Goal: Task Accomplishment & Management: Manage account settings

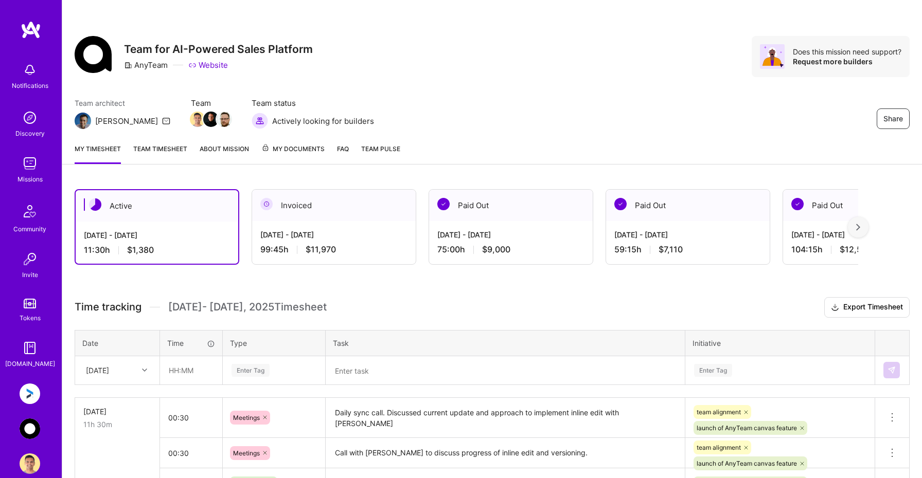
scroll to position [98, 0]
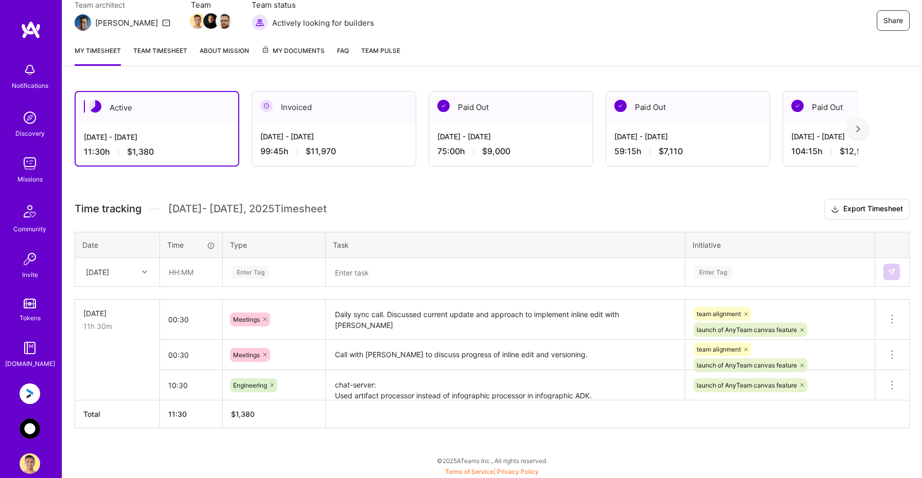
click at [610, 387] on textarea "chat-server: Used artifact processor instead of infographic processor in infogr…" at bounding box center [505, 385] width 357 height 28
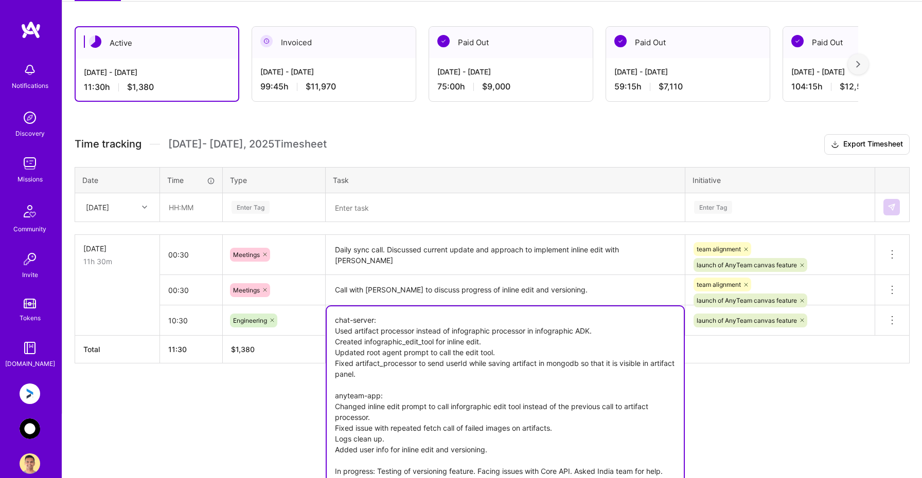
scroll to position [169, 0]
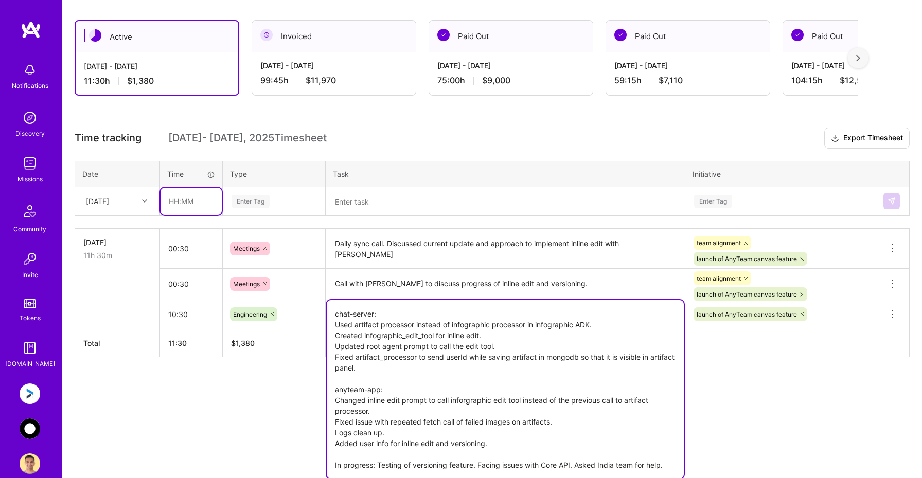
click at [182, 196] on div "Active [DATE] - [DATE] 11:30 h $1,380 Invoiced [DATE] - [DATE] 99:45 h $11,970 …" at bounding box center [492, 208] width 860 height 400
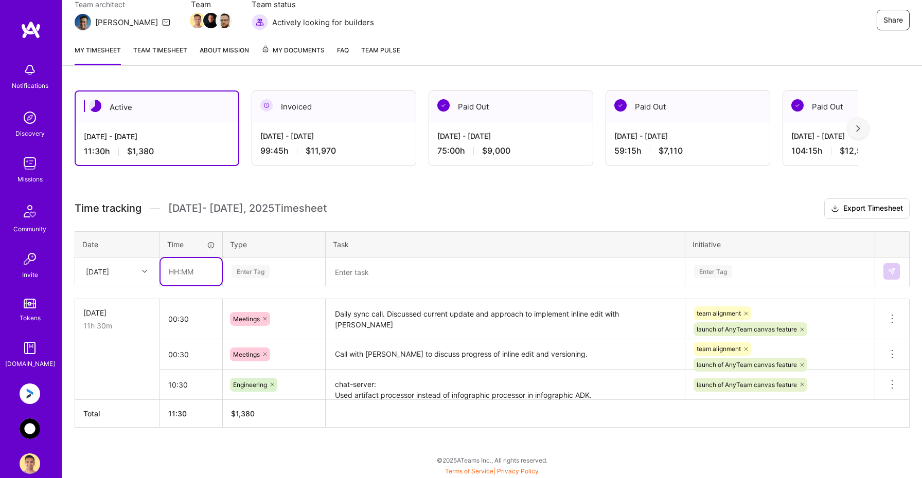
scroll to position [98, 0]
type input "00:45"
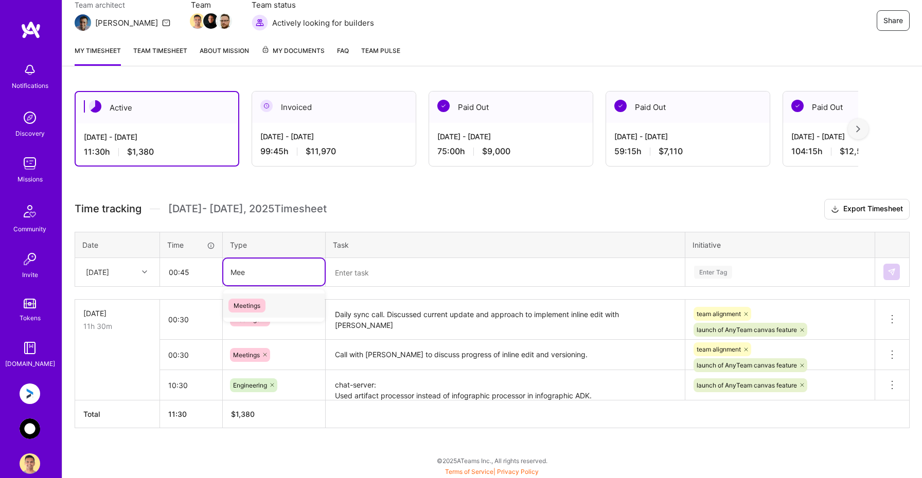
type input "Meet"
click at [257, 305] on span "Meetings" at bounding box center [246, 306] width 37 height 14
click at [359, 278] on textarea at bounding box center [505, 272] width 357 height 27
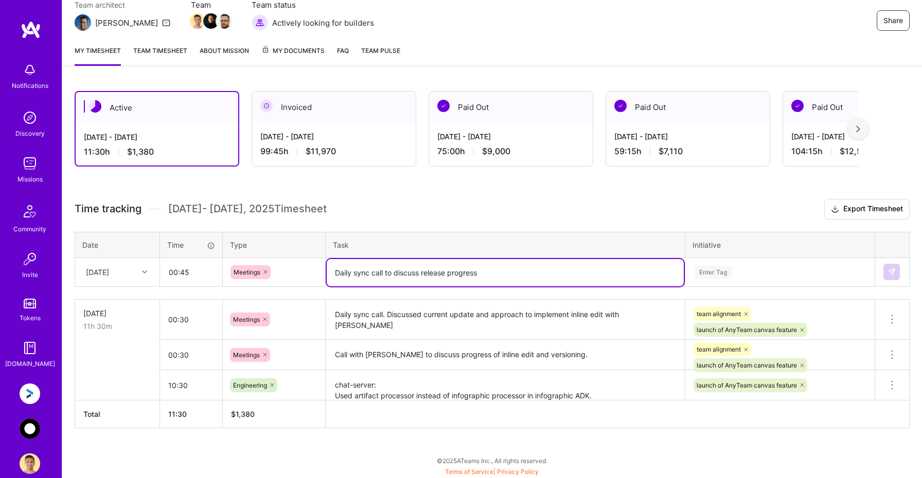
type textarea "Daily sync call to discuss release progress"
click at [717, 277] on div "Enter Tag" at bounding box center [780, 272] width 188 height 27
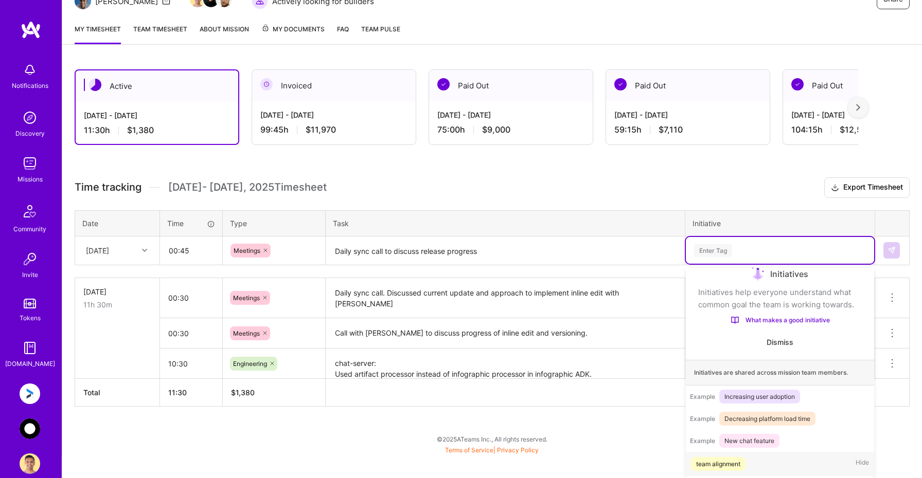
scroll to position [17, 0]
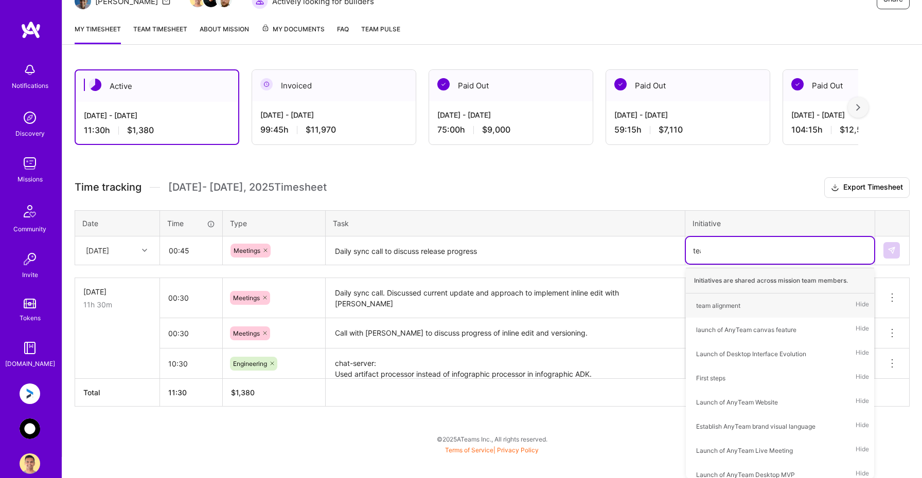
type input "team"
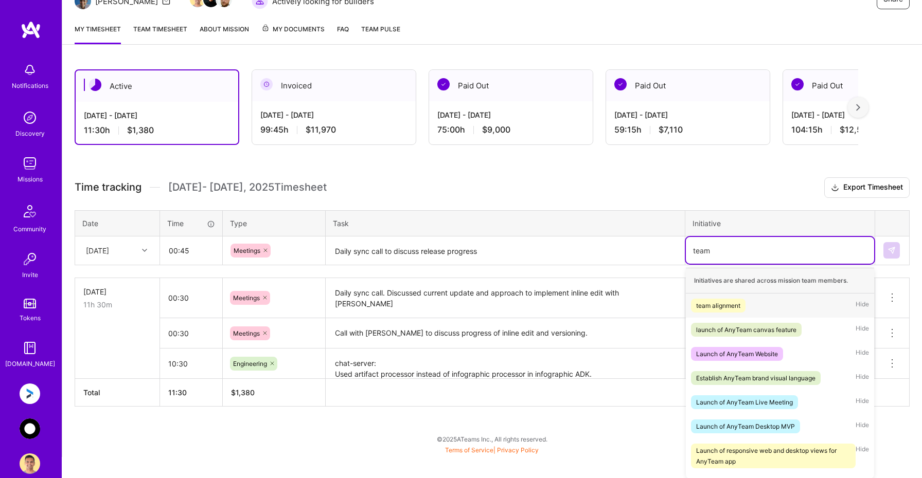
click at [717, 303] on div "team alignment" at bounding box center [718, 305] width 44 height 11
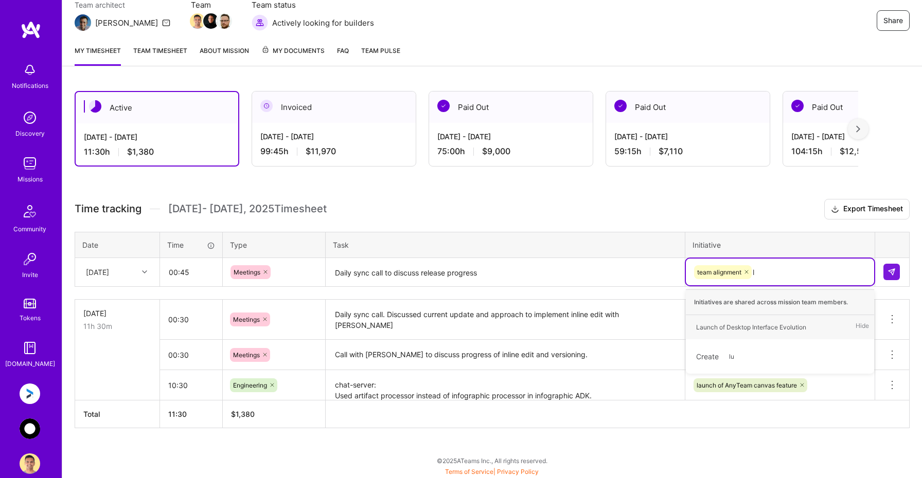
scroll to position [120, 0]
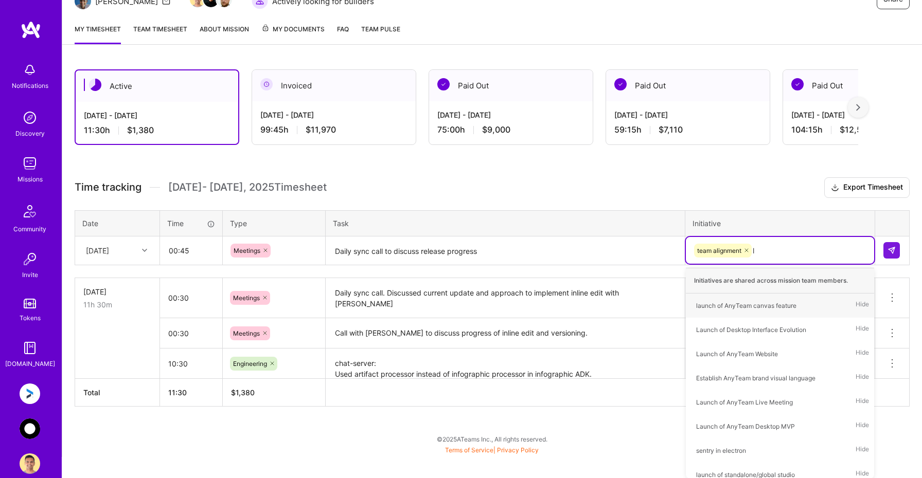
type input "la"
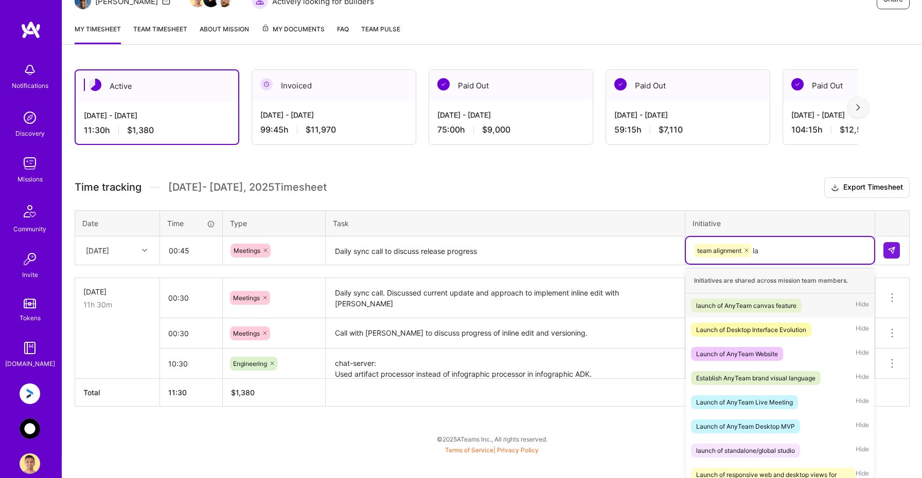
click at [723, 307] on div "launch of AnyTeam canvas feature" at bounding box center [746, 305] width 100 height 11
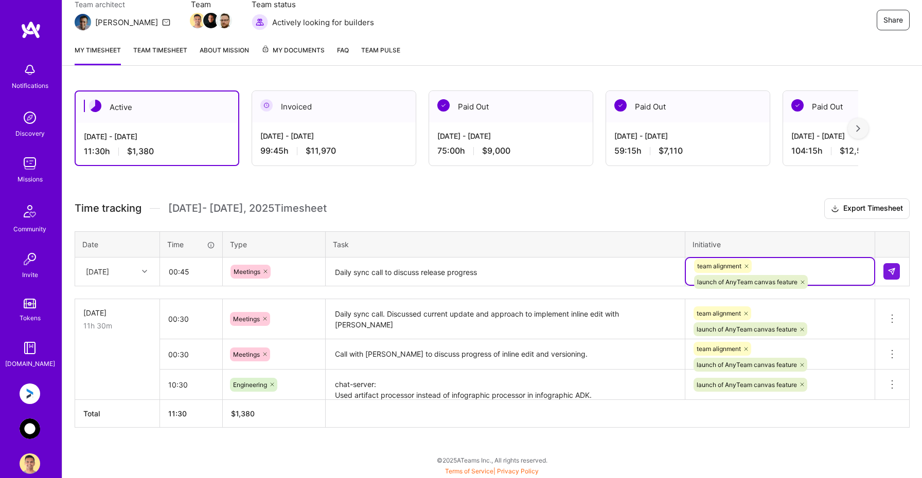
scroll to position [98, 0]
click at [892, 271] on img at bounding box center [891, 272] width 8 height 8
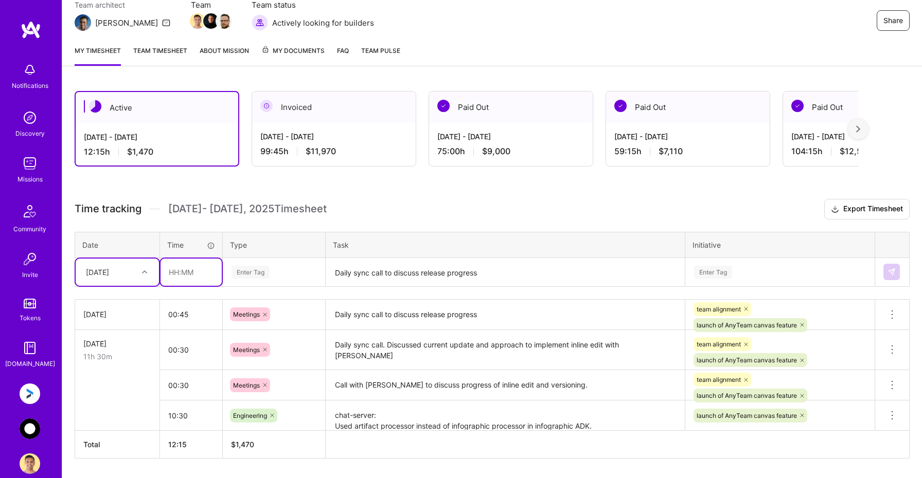
click at [200, 270] on input "text" at bounding box center [190, 272] width 61 height 27
type input "11:15"
click at [271, 275] on div "Enter Tag" at bounding box center [273, 272] width 87 height 13
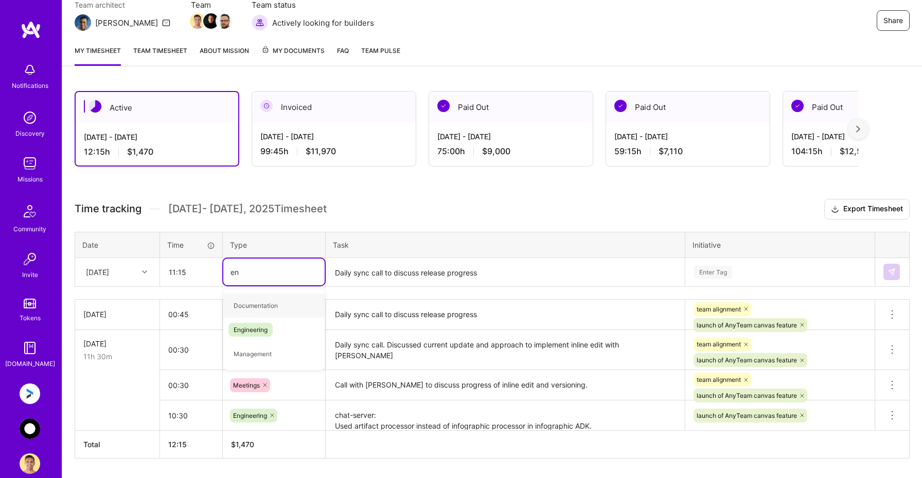
type input "eng"
click at [261, 310] on span "Engineering" at bounding box center [250, 306] width 44 height 14
click at [358, 279] on textarea "Daily sync call to discuss release progress" at bounding box center [505, 272] width 357 height 27
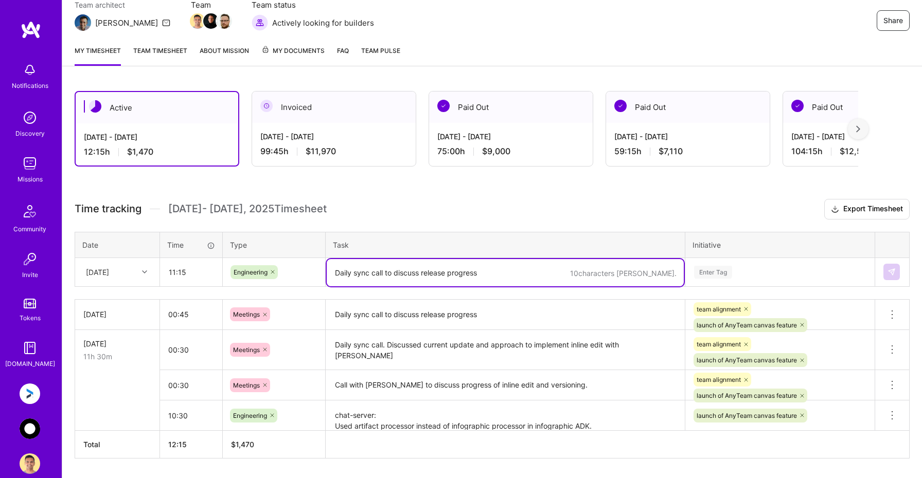
click at [354, 315] on textarea "Daily sync call to discuss release progress" at bounding box center [505, 315] width 357 height 28
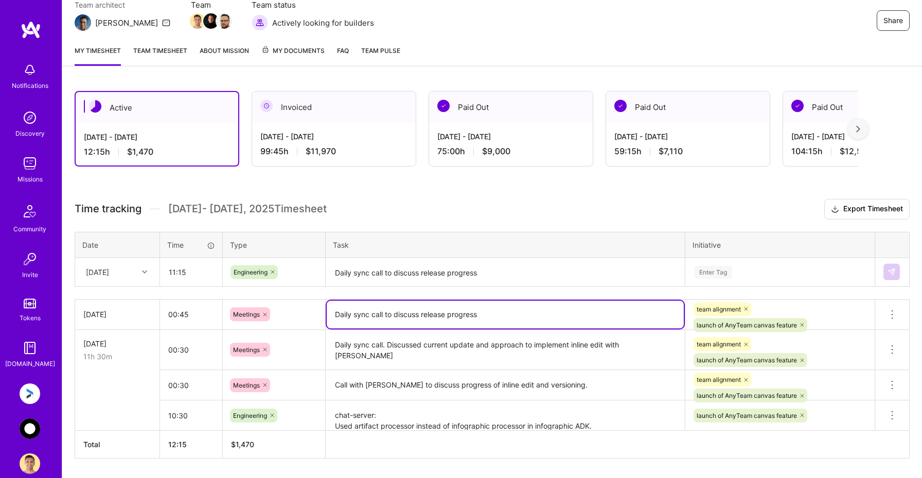
click at [144, 270] on icon at bounding box center [144, 272] width 5 height 5
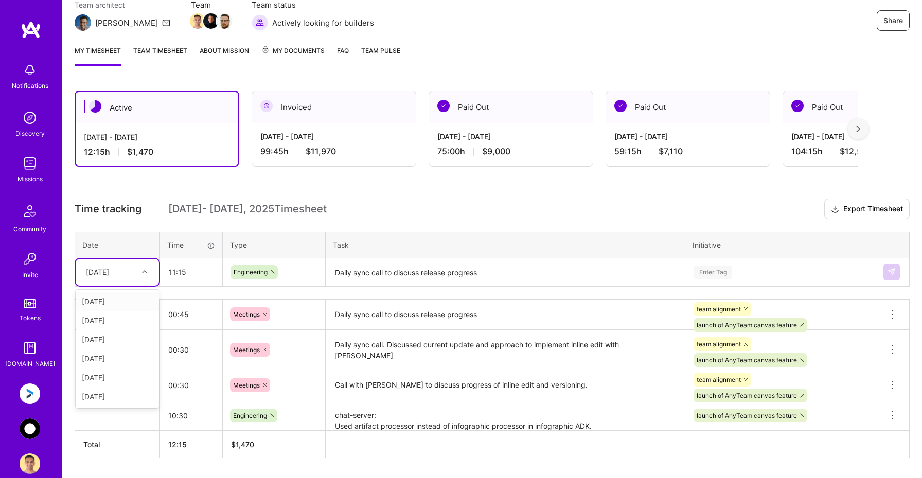
click at [117, 303] on div "[DATE]" at bounding box center [117, 301] width 83 height 19
click at [199, 271] on input "11:15" at bounding box center [190, 272] width 61 height 27
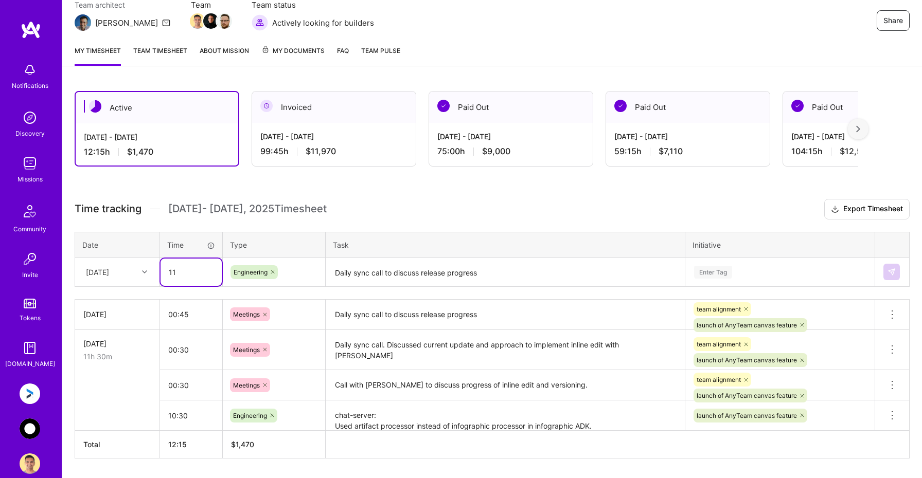
type input "1"
click at [274, 273] on icon at bounding box center [273, 272] width 6 height 6
type input "00:45"
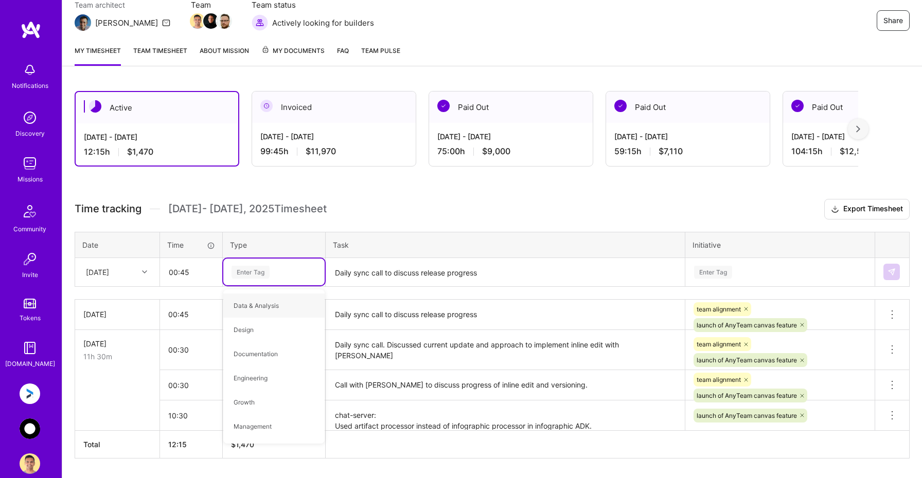
click at [264, 273] on div "Enter Tag" at bounding box center [250, 272] width 38 height 16
type input "meet"
click at [258, 304] on span "Meetings" at bounding box center [246, 306] width 37 height 14
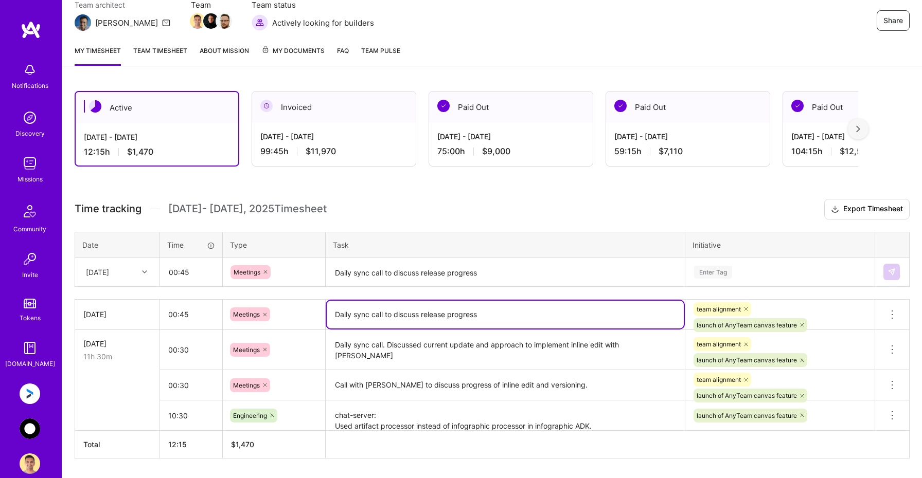
drag, startPoint x: 333, startPoint y: 316, endPoint x: 493, endPoint y: 319, distance: 160.5
click at [493, 319] on textarea "Daily sync call to discuss release progress" at bounding box center [505, 315] width 357 height 28
click at [456, 269] on textarea "Daily sync call to discuss release progress" at bounding box center [505, 272] width 357 height 27
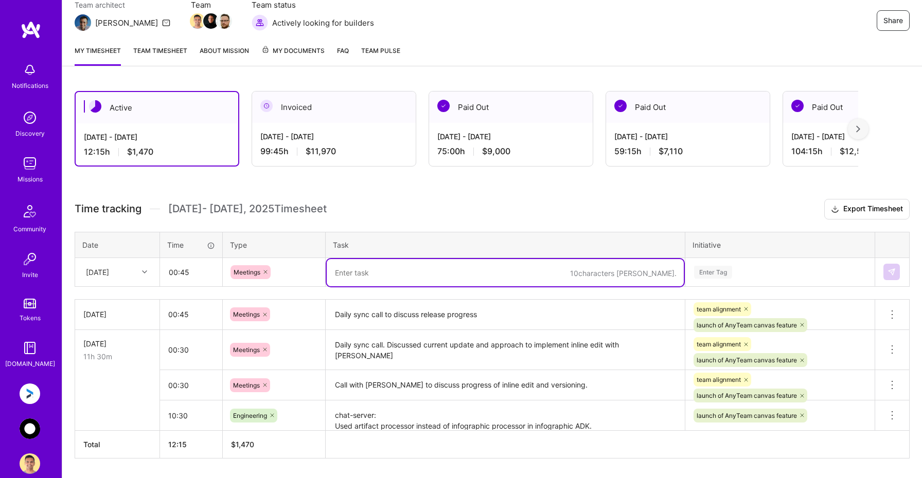
paste textarea "Daily sync call to discuss release progress"
type textarea "Daily sync call to discuss release progress"
click at [741, 272] on div "Enter Tag" at bounding box center [780, 272] width 174 height 13
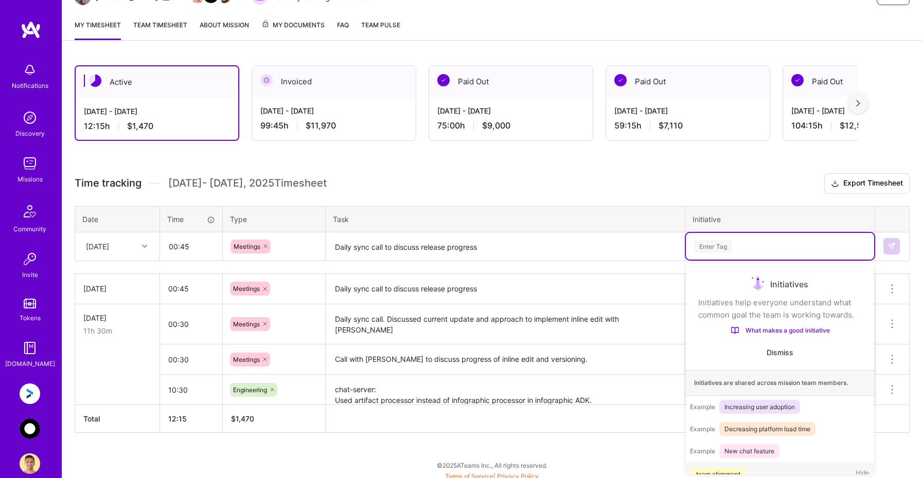
scroll to position [20, 0]
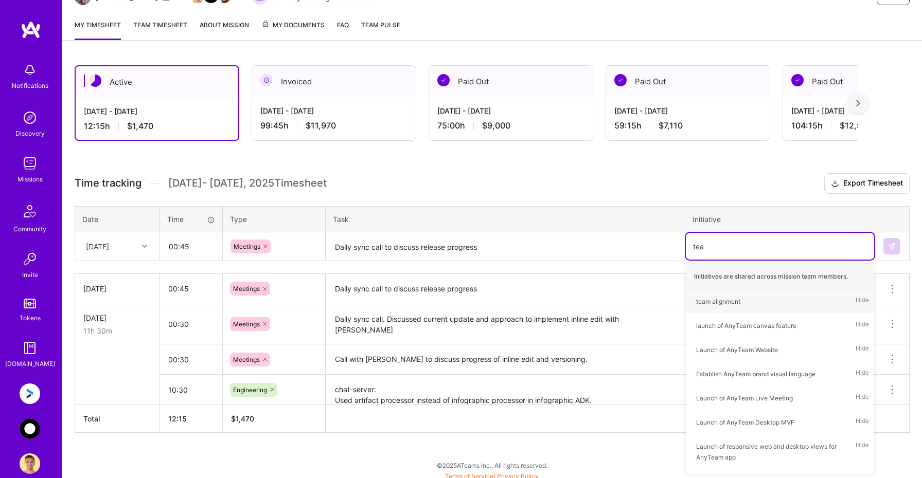
type input "team"
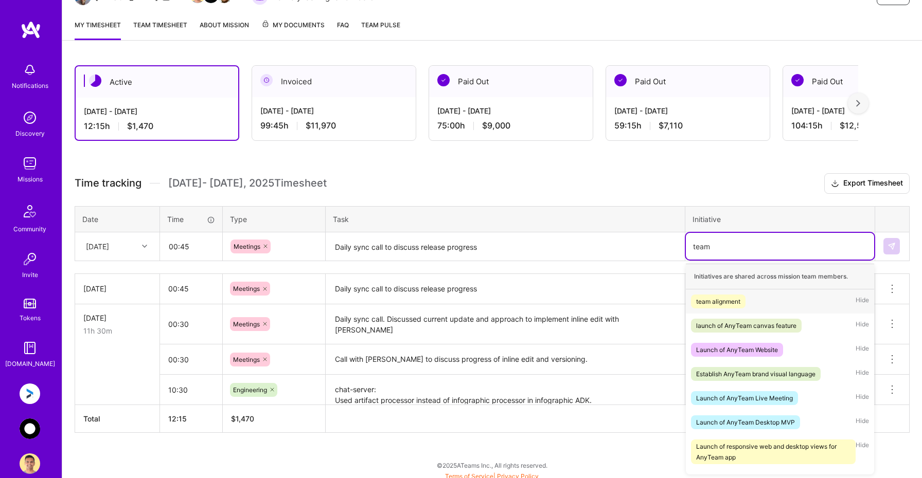
click at [722, 302] on div "team alignment" at bounding box center [718, 301] width 44 height 11
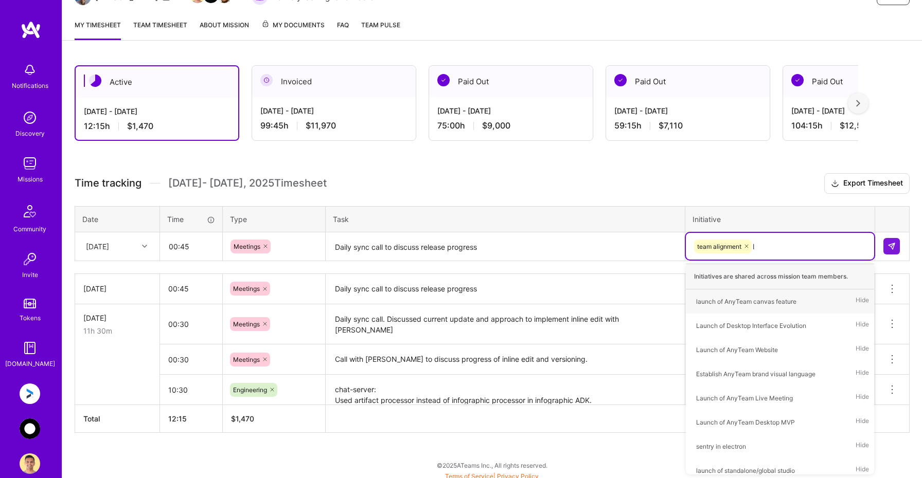
type input "la"
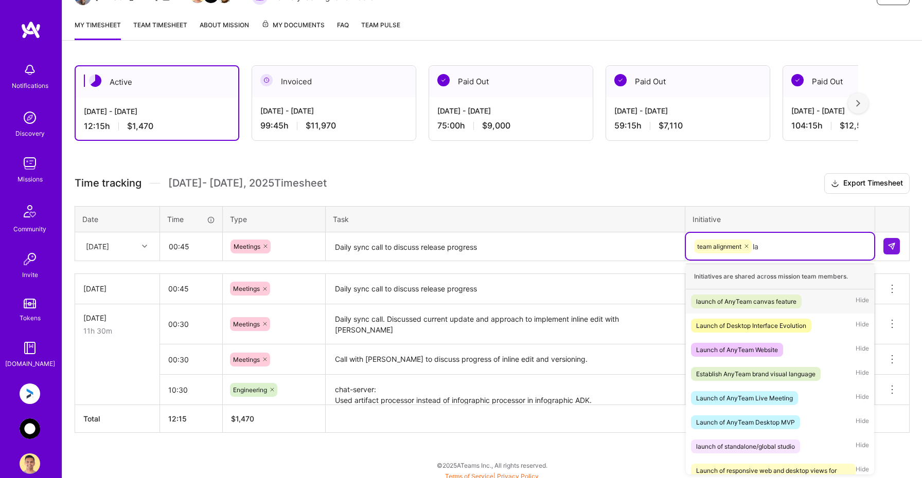
click at [758, 300] on div "launch of AnyTeam canvas feature" at bounding box center [746, 301] width 100 height 11
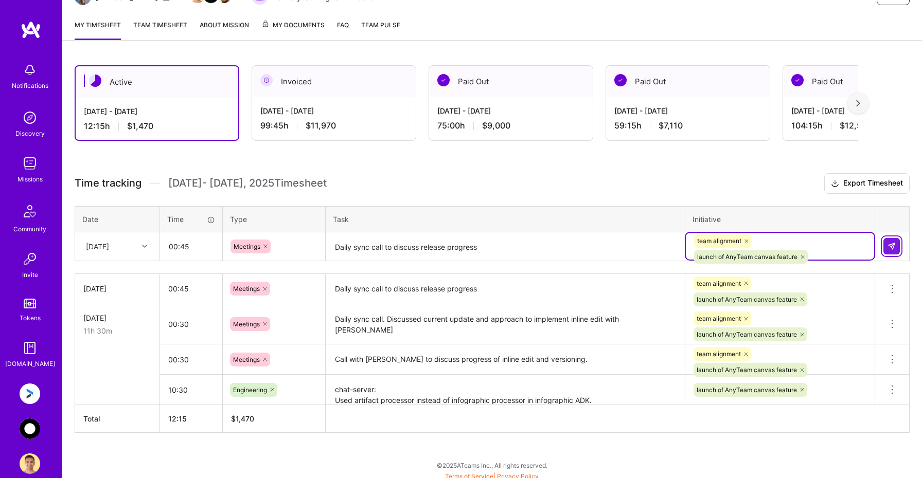
click at [893, 244] on img at bounding box center [891, 246] width 8 height 8
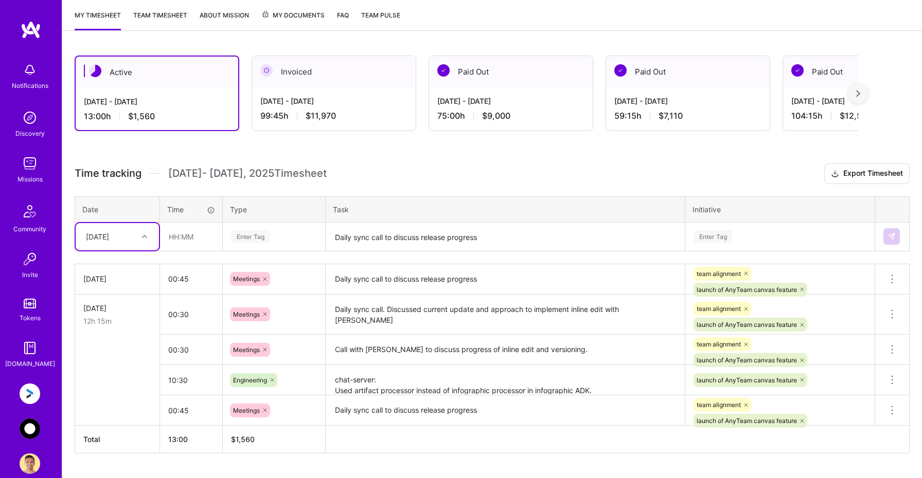
scroll to position [137, 0]
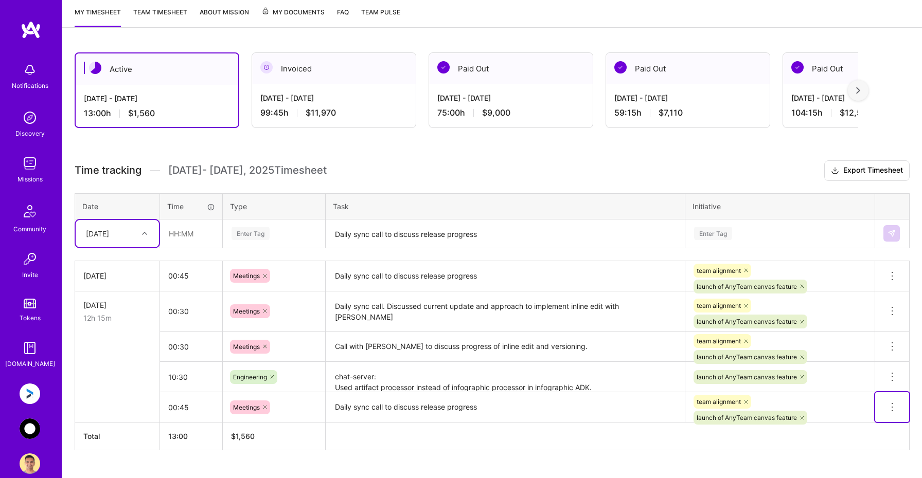
click at [892, 407] on icon at bounding box center [892, 407] width 12 height 12
click at [871, 427] on button "Delete row" at bounding box center [866, 425] width 53 height 25
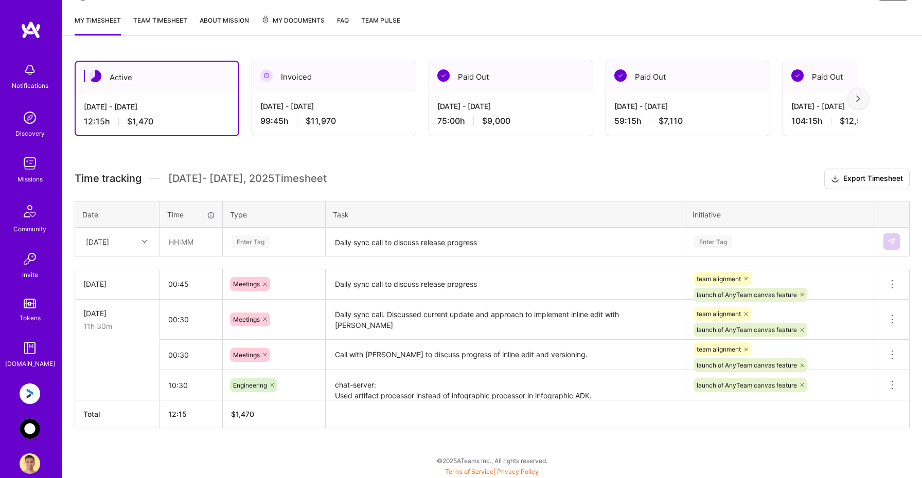
click at [127, 236] on div "[DATE]" at bounding box center [109, 242] width 57 height 17
click at [114, 272] on div "[DATE]" at bounding box center [117, 271] width 83 height 19
click at [183, 244] on input "text" at bounding box center [190, 241] width 61 height 27
type input "00:45"
type input "meet"
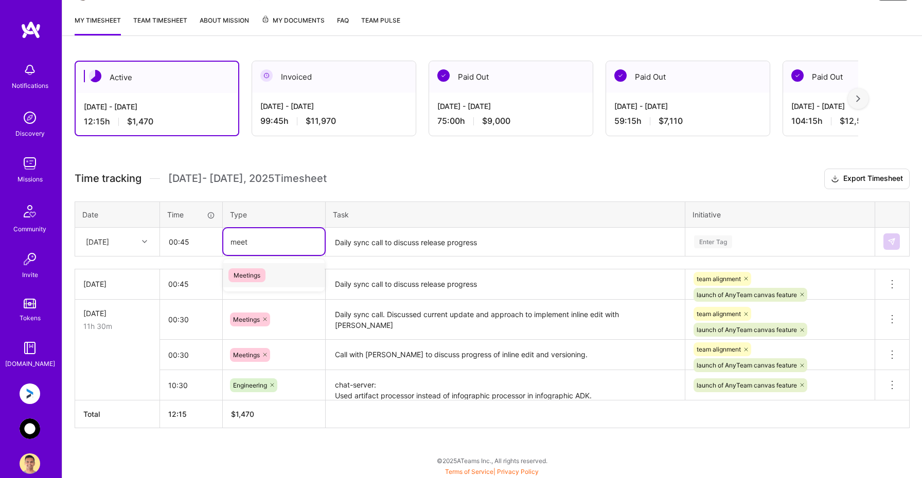
click at [253, 275] on span "Meetings" at bounding box center [246, 276] width 37 height 14
click at [381, 238] on textarea "Daily sync call to discuss release progress" at bounding box center [505, 242] width 357 height 27
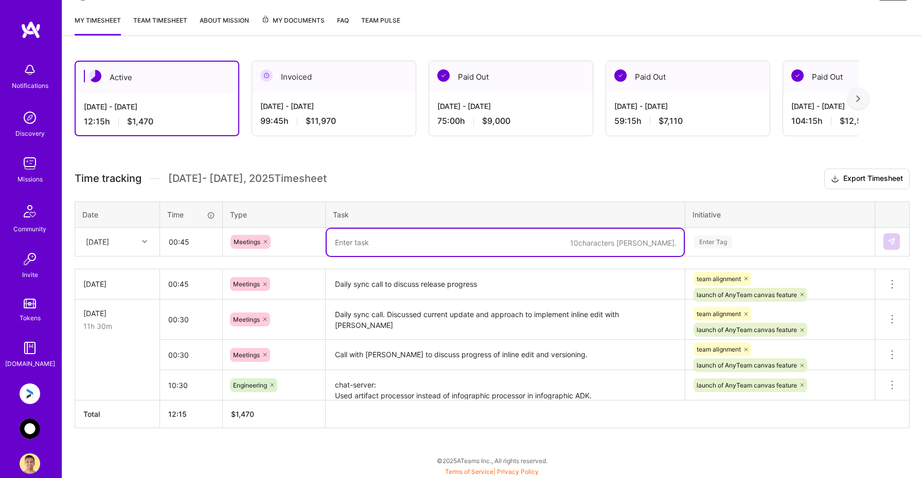
paste textarea "Daily sync call to discuss release progress"
type textarea "Daily sync call to discuss release progress"
click at [709, 237] on div "Enter Tag" at bounding box center [713, 242] width 38 height 16
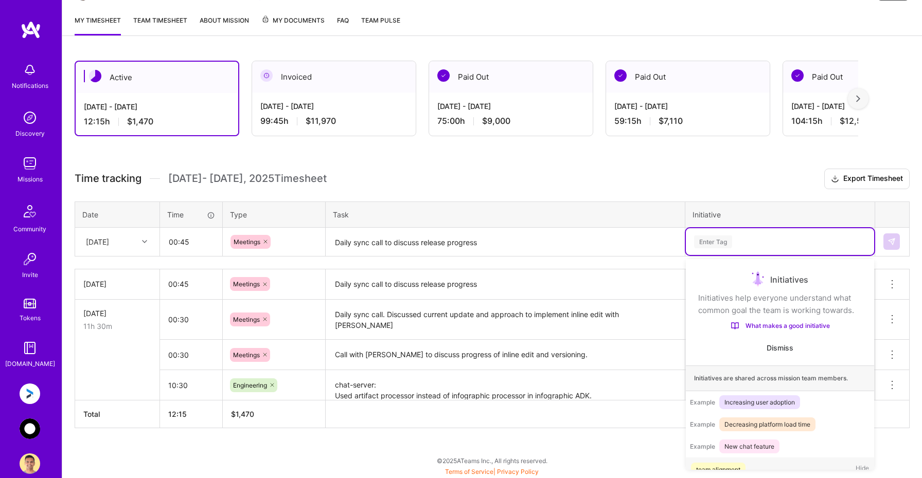
scroll to position [20, 0]
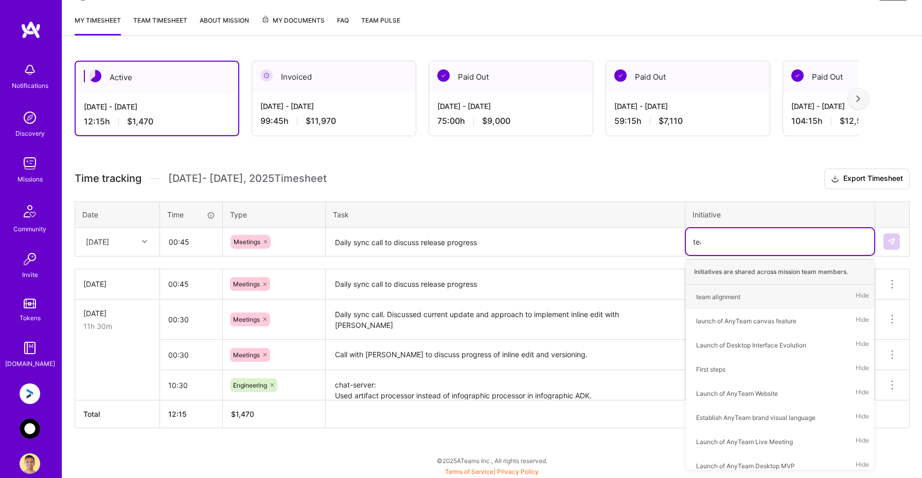
type input "team"
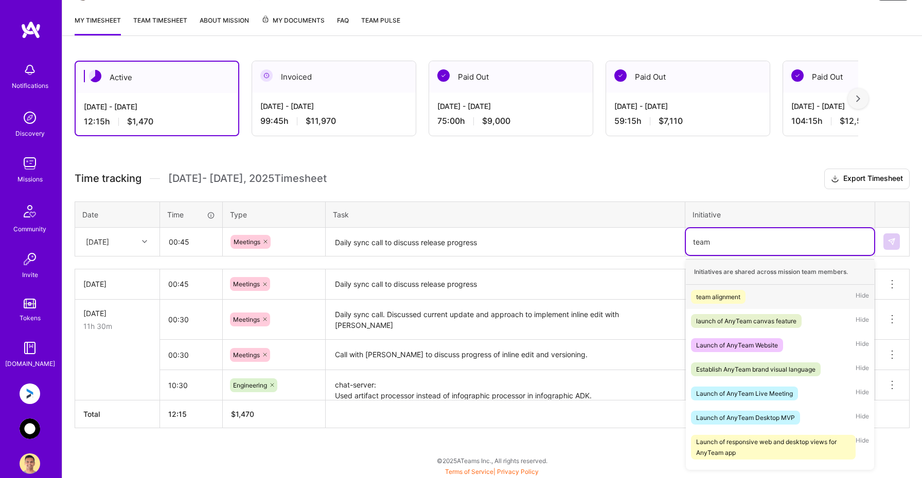
click at [708, 296] on div "team alignment" at bounding box center [718, 297] width 44 height 11
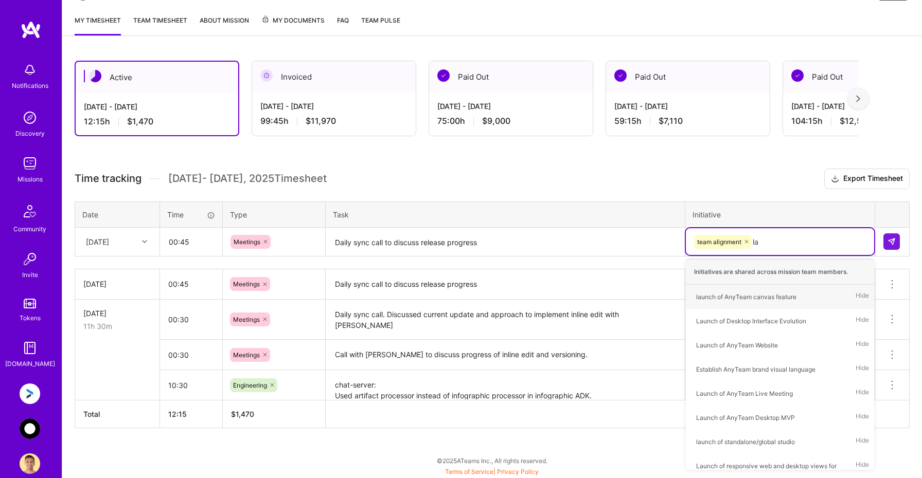
type input "[PERSON_NAME]"
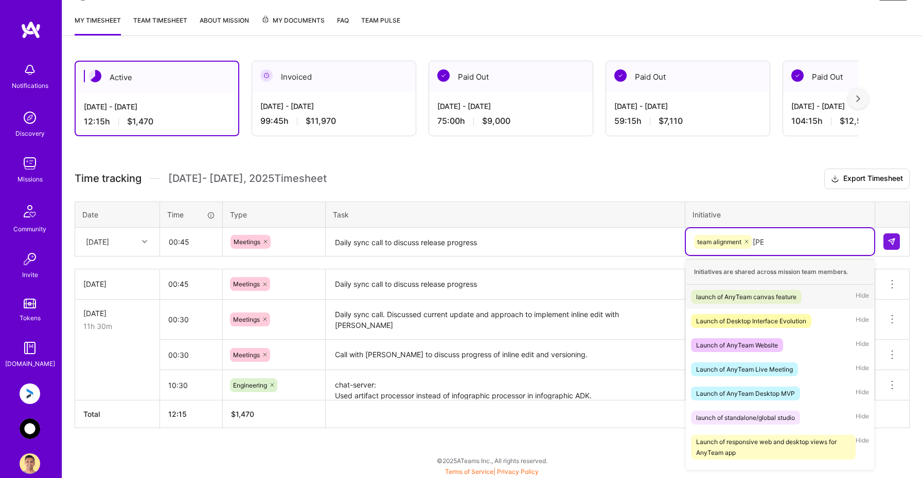
click at [732, 297] on div "launch of AnyTeam canvas feature" at bounding box center [746, 297] width 100 height 11
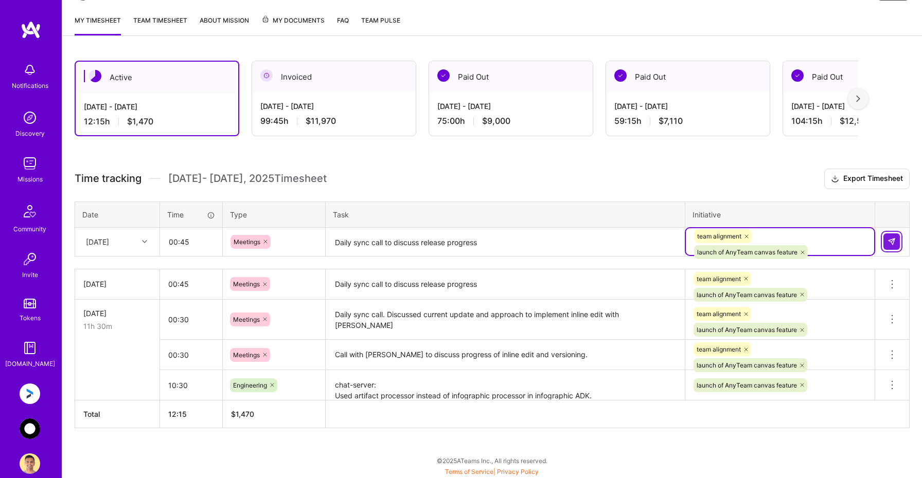
click at [890, 238] on img at bounding box center [891, 242] width 8 height 8
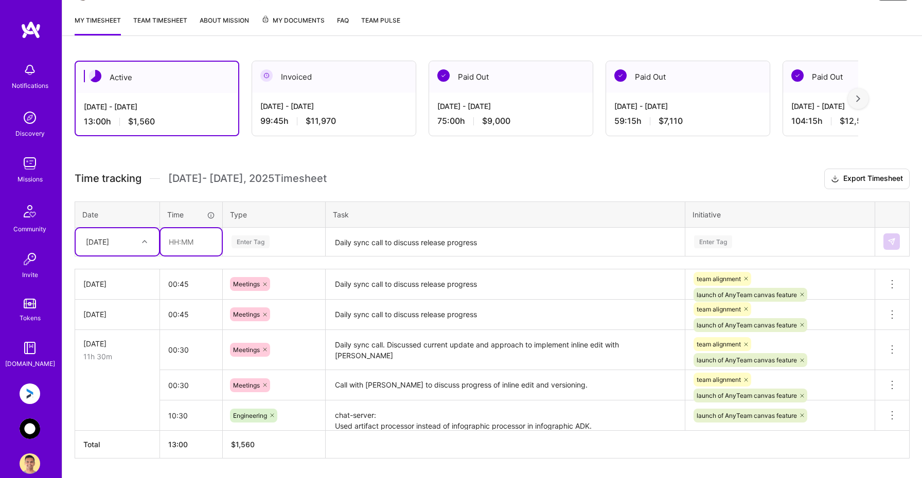
click at [172, 244] on input "text" at bounding box center [190, 241] width 61 height 27
type input "12:45"
click at [272, 244] on div "Enter Tag" at bounding box center [273, 242] width 87 height 13
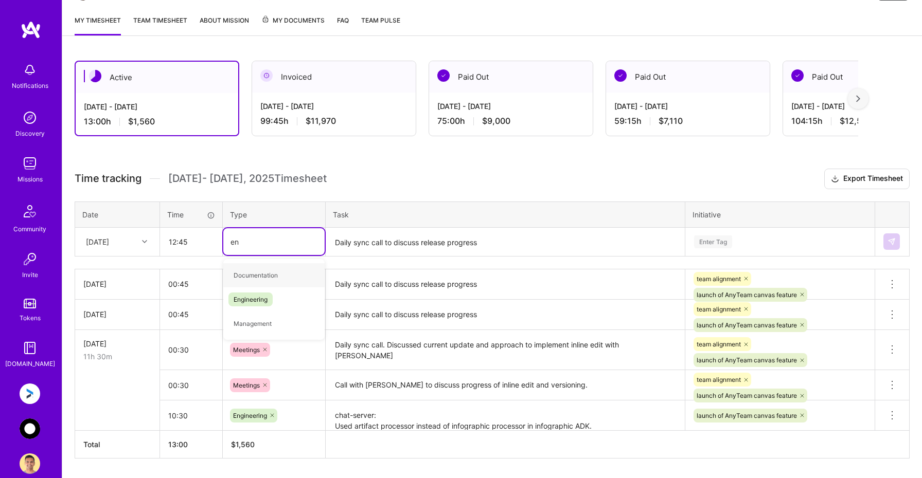
type input "eng"
click at [266, 276] on span "Engineering" at bounding box center [250, 276] width 44 height 14
click at [368, 234] on textarea "Daily sync call to discuss release progress" at bounding box center [505, 242] width 357 height 27
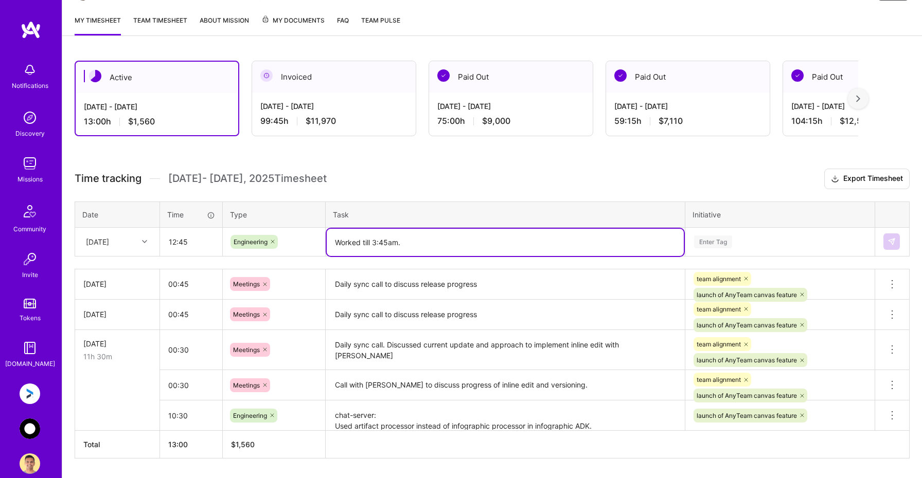
paste textarea "Progress till now: anyteam-app PR: [URL][DOMAIN_NAME] chat-server PR: [URL][DOM…"
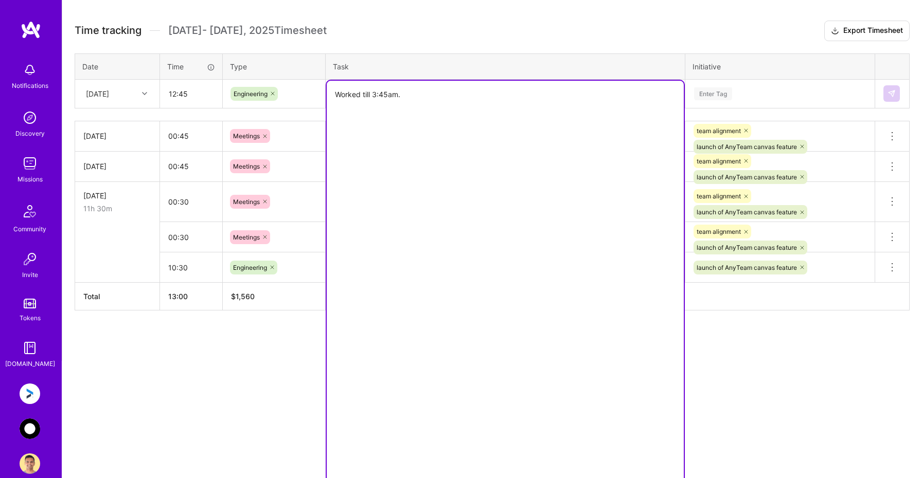
scroll to position [159, 0]
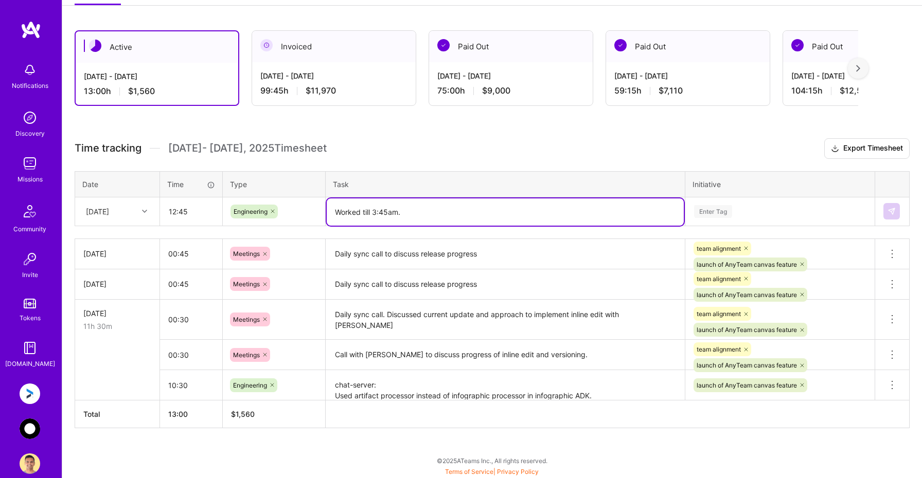
paste textarea "Progress till now: anyteam-app PR: [URL][DOMAIN_NAME] chat-server PR: [URL][DOM…"
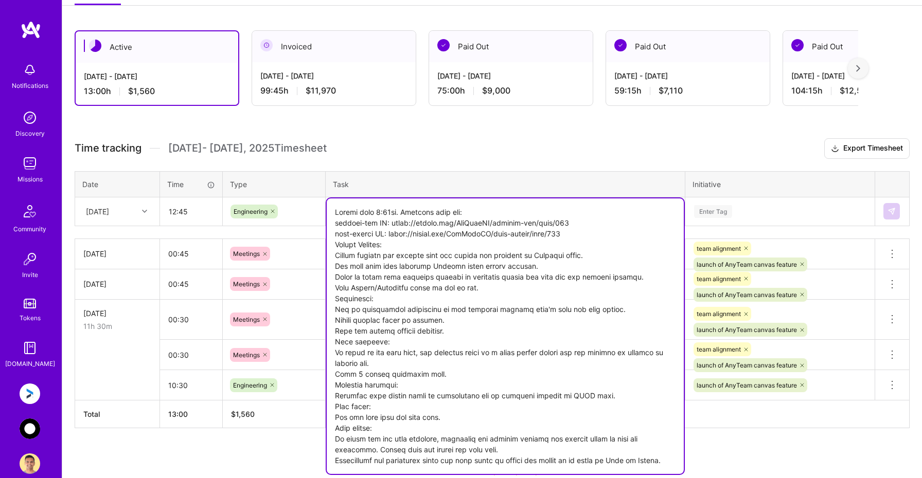
click at [398, 212] on textarea at bounding box center [505, 337] width 357 height 276
type textarea "Worked till 3:45am. Progress till now: anyteam-app PR: [URL][DOMAIN_NAME] chat-…"
click at [744, 203] on div "Enter Tag" at bounding box center [780, 211] width 188 height 27
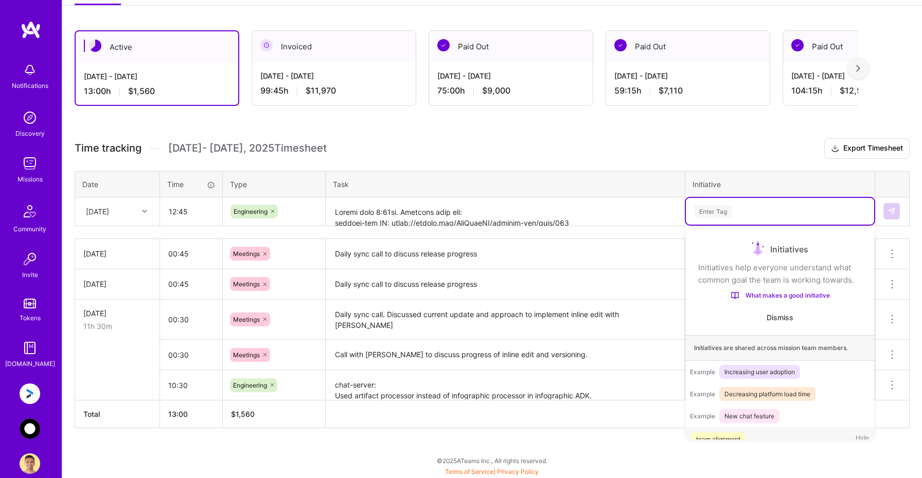
scroll to position [20, 0]
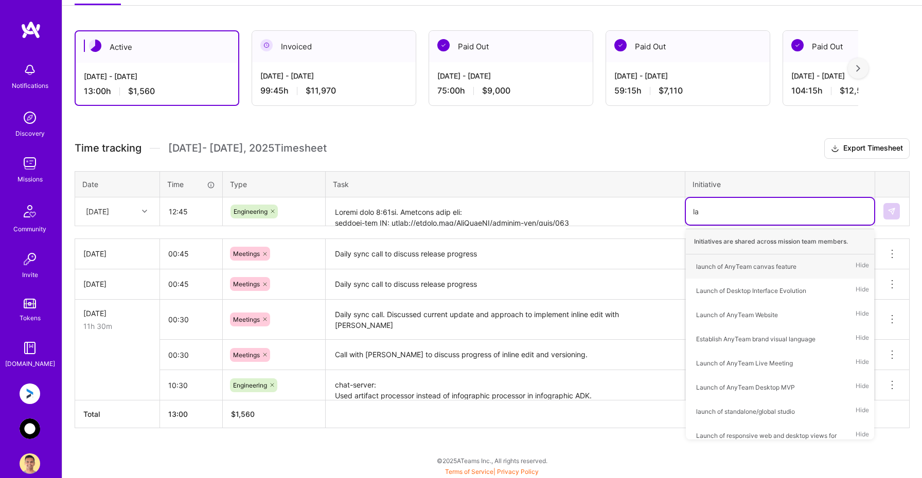
type input "[PERSON_NAME]"
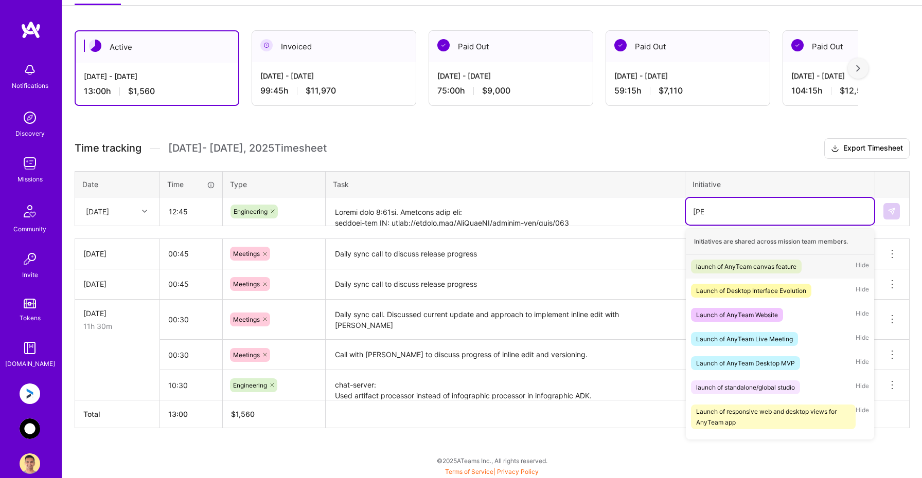
click at [724, 269] on div "launch of AnyTeam canvas feature" at bounding box center [746, 266] width 100 height 11
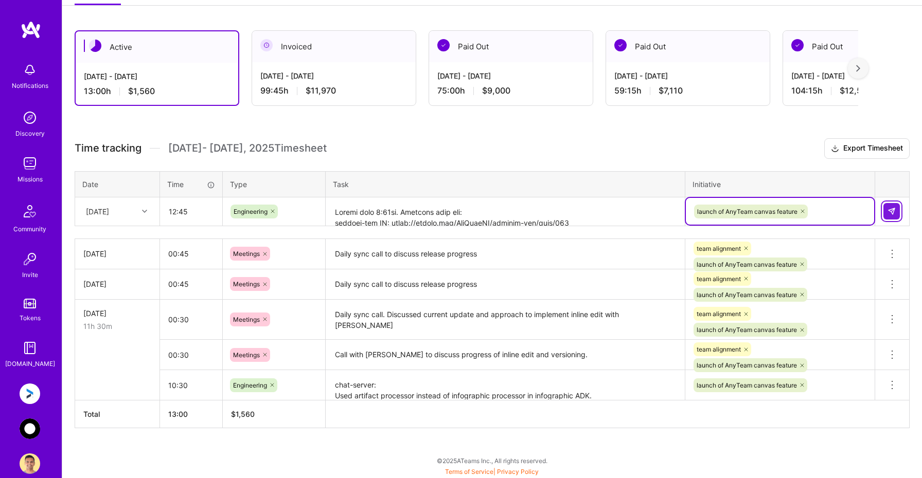
click at [893, 207] on img at bounding box center [891, 211] width 8 height 8
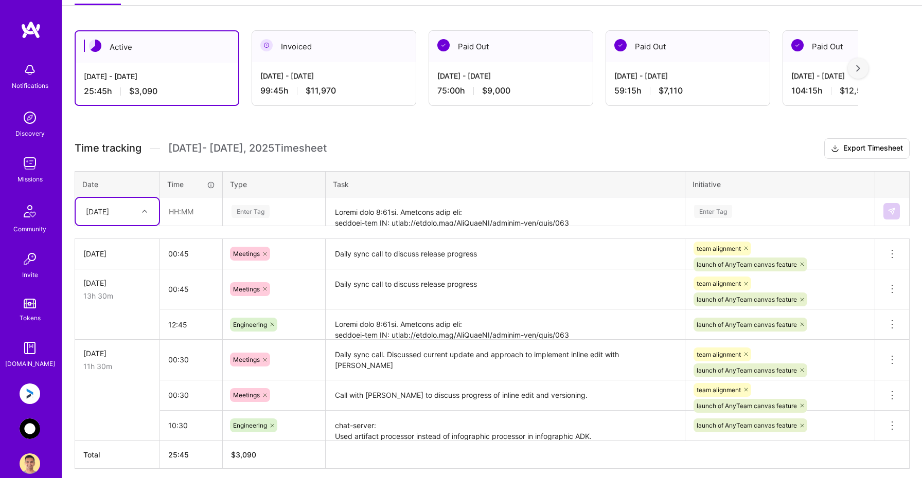
click at [144, 209] on icon at bounding box center [144, 211] width 5 height 5
click at [123, 260] on div "[DATE]" at bounding box center [117, 260] width 83 height 19
click at [193, 219] on input "text" at bounding box center [190, 211] width 61 height 27
type input "00:45"
click at [251, 212] on div "Enter Tag" at bounding box center [250, 212] width 38 height 16
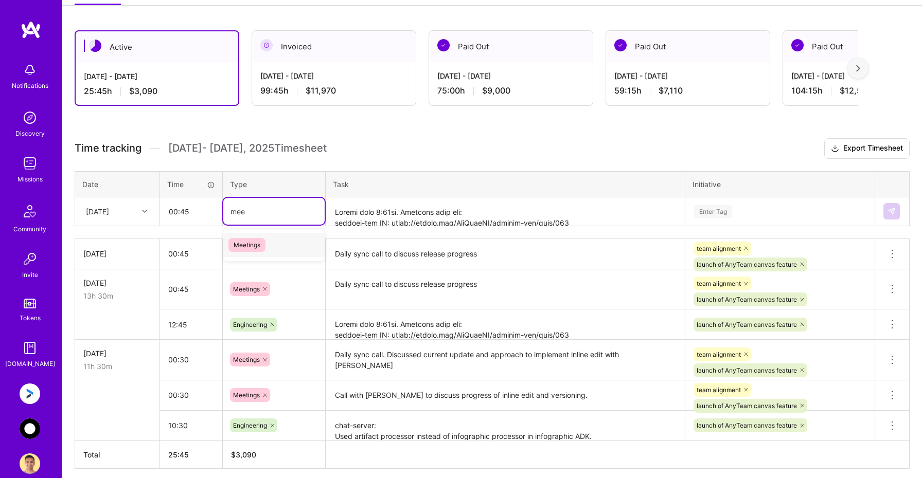
type input "meet"
click at [252, 245] on span "Meetings" at bounding box center [246, 245] width 37 height 14
click at [193, 209] on input "00:45" at bounding box center [190, 211] width 61 height 27
type input "01:00"
click at [361, 214] on textarea at bounding box center [505, 212] width 357 height 27
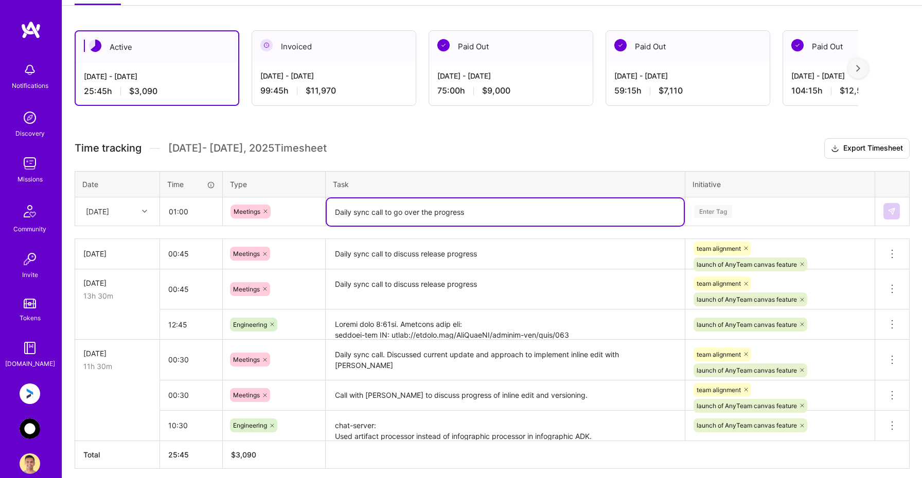
type textarea "Daily sync call to go over the progress"
click at [194, 213] on input "01:00" at bounding box center [190, 211] width 61 height 27
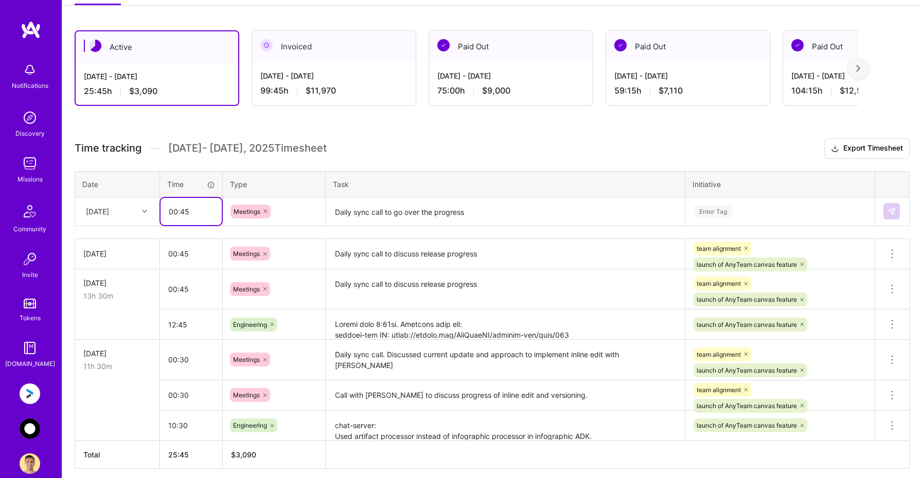
type input "00:45"
click at [711, 207] on div "Enter Tag" at bounding box center [713, 212] width 38 height 16
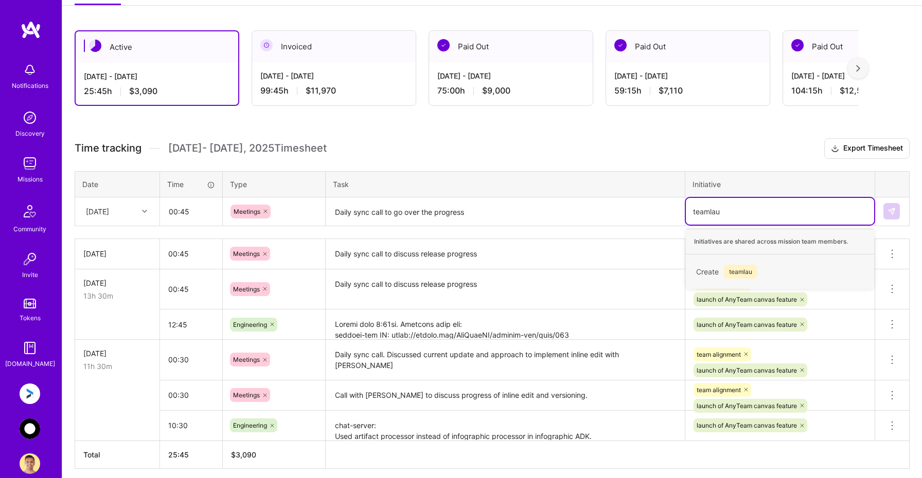
type input "teamlau"
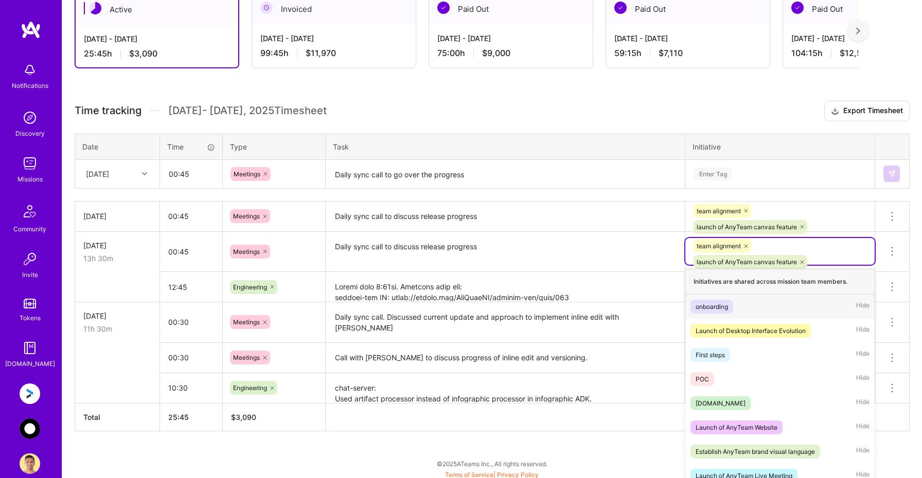
scroll to position [200, 0]
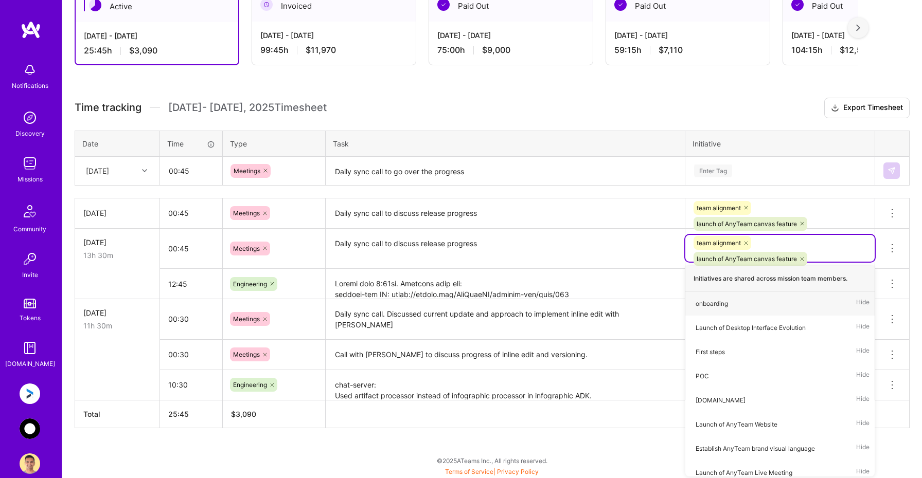
click at [717, 169] on div "Enter Tag" at bounding box center [713, 171] width 38 height 16
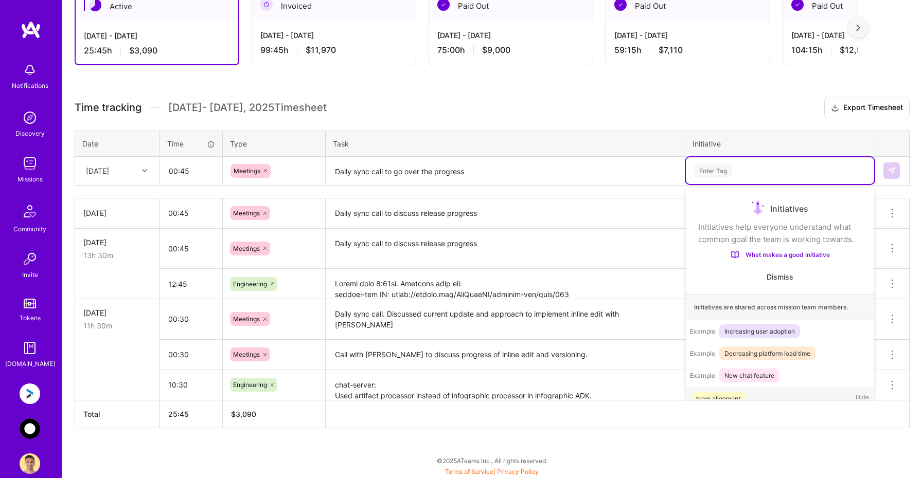
scroll to position [20, 0]
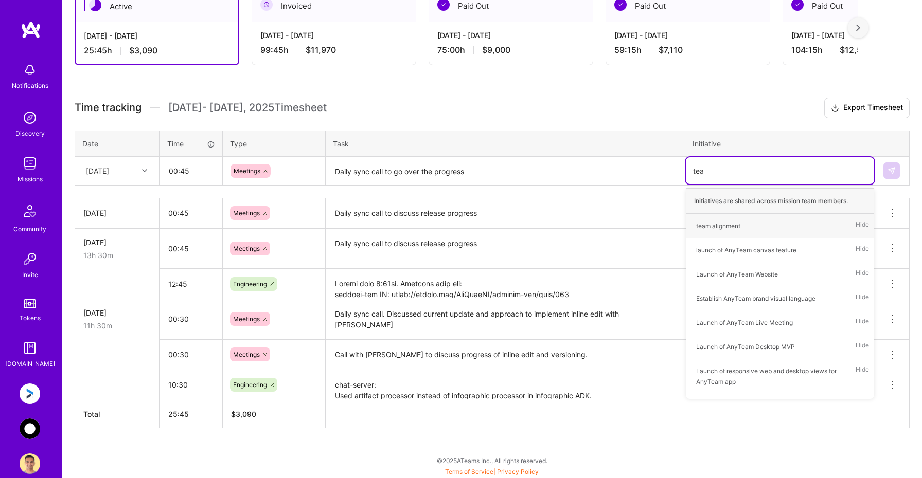
type input "team"
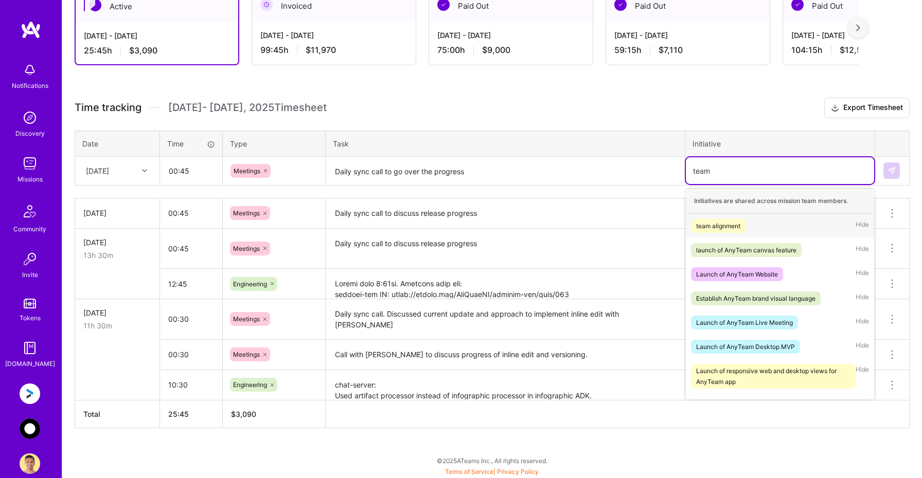
click at [710, 225] on div "team alignment" at bounding box center [718, 226] width 44 height 11
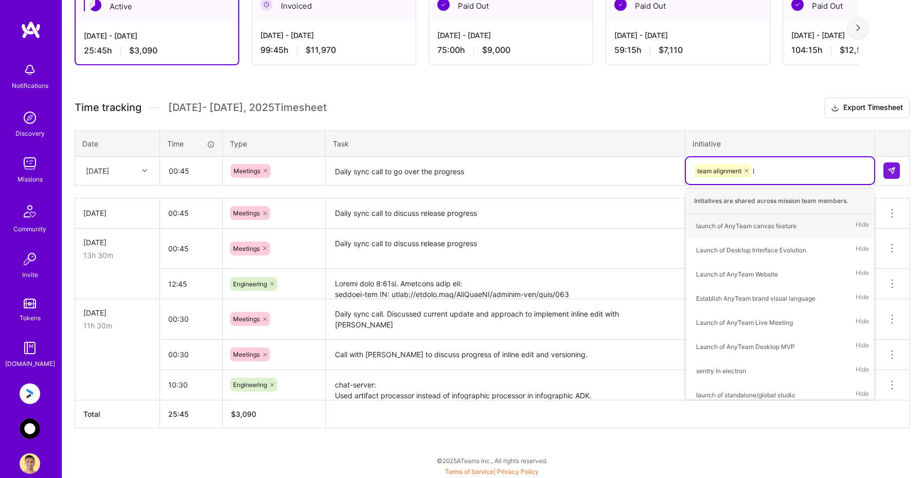
type input "la"
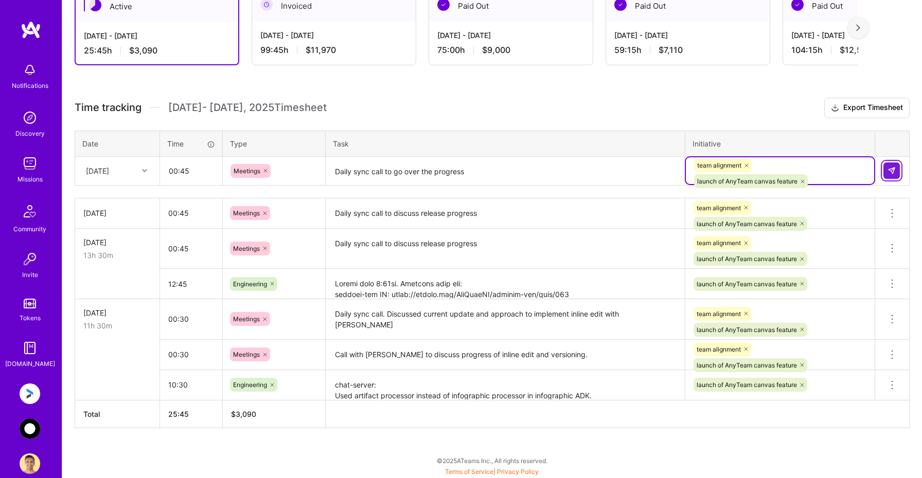
click at [894, 168] on img at bounding box center [891, 171] width 8 height 8
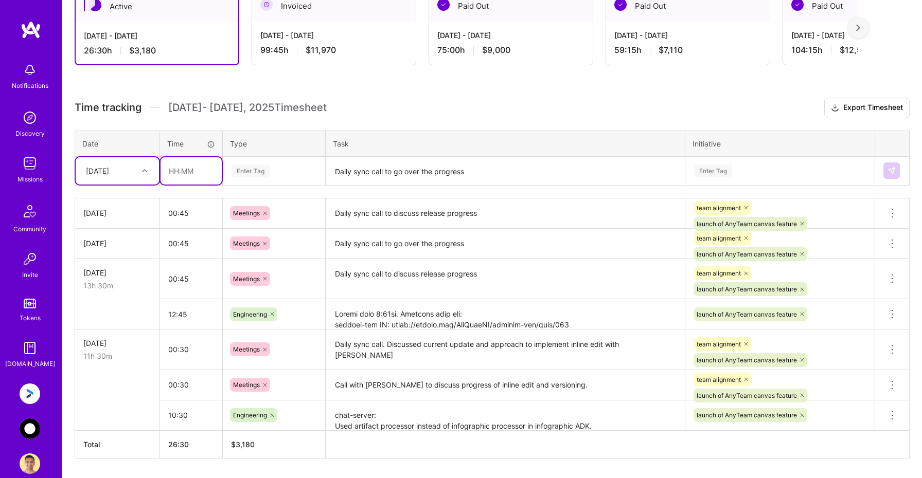
click at [183, 170] on input "text" at bounding box center [190, 170] width 61 height 27
type input "07:15"
click at [255, 173] on div "Enter Tag" at bounding box center [250, 171] width 38 height 16
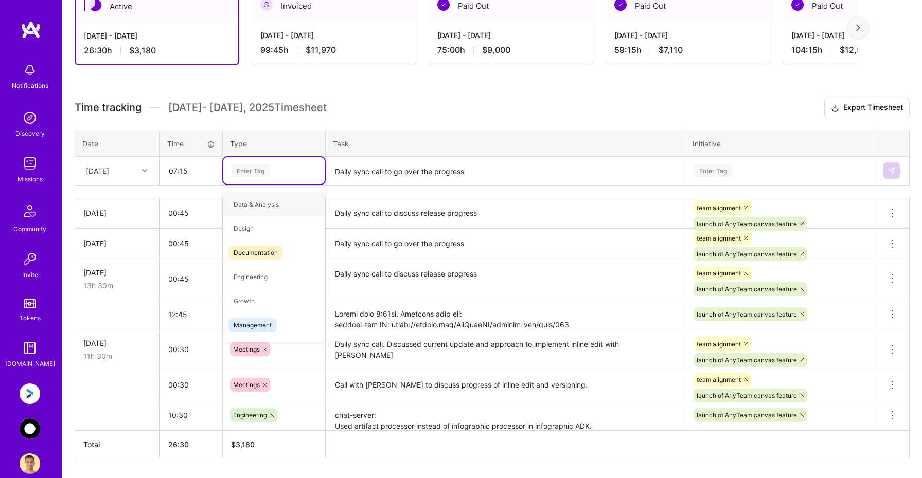
type input "m"
type input "eng"
click at [259, 206] on span "Engineering" at bounding box center [250, 205] width 44 height 14
click at [381, 168] on textarea "Daily sync call to go over the progress" at bounding box center [505, 171] width 357 height 27
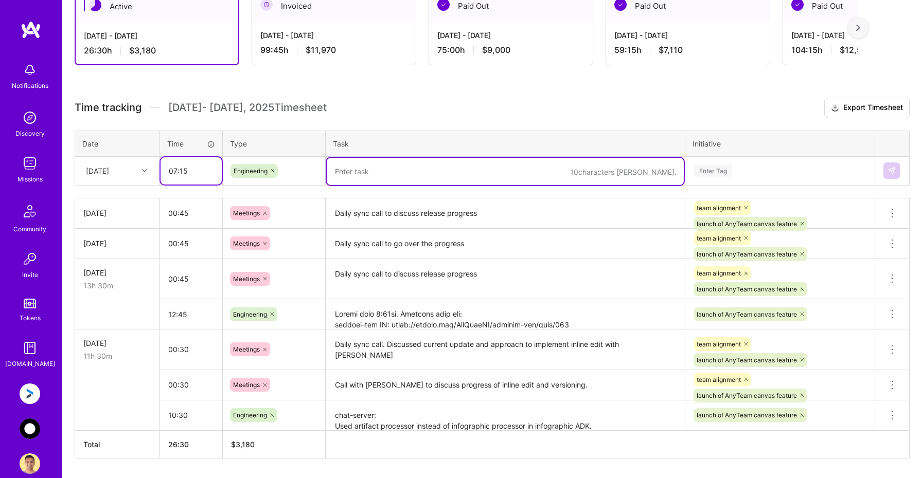
click at [204, 167] on input "07:15" at bounding box center [190, 170] width 61 height 27
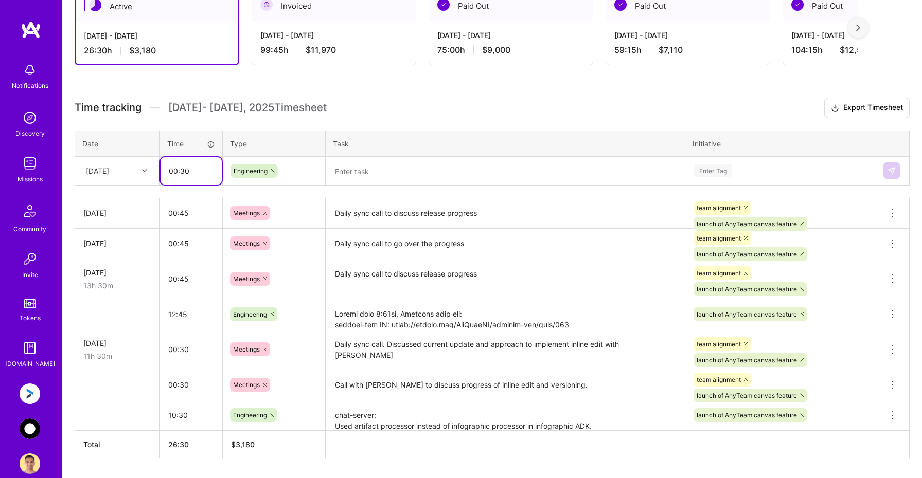
type input "00:30"
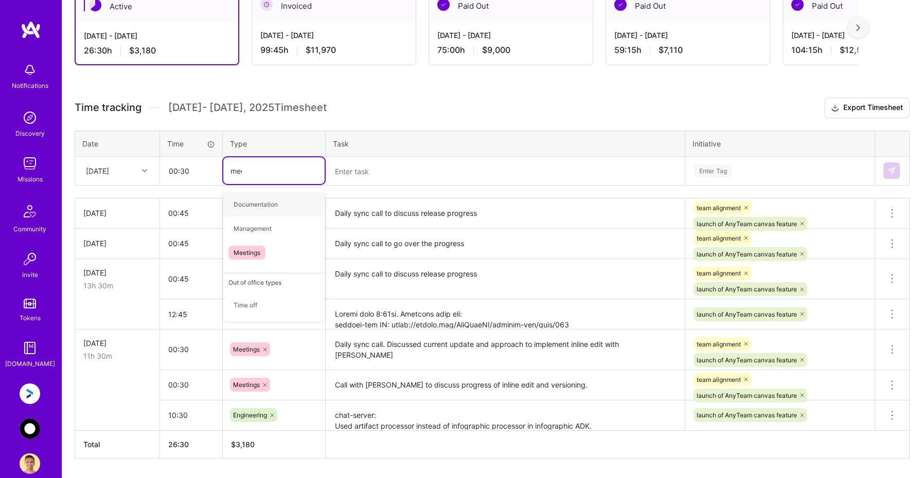
type input "meet"
click at [250, 202] on span "Meetings" at bounding box center [246, 205] width 37 height 14
click at [361, 173] on textarea at bounding box center [505, 171] width 357 height 27
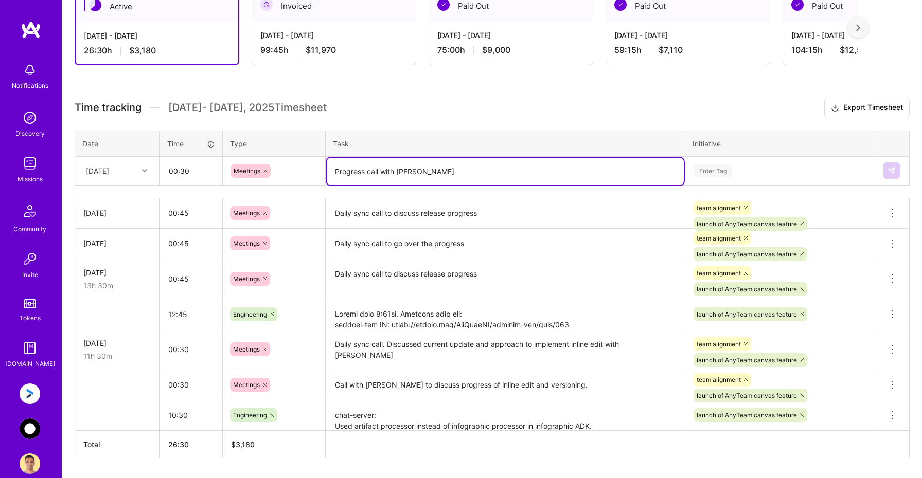
type textarea "Progress call with [PERSON_NAME]"
click at [731, 165] on div "Enter Tag" at bounding box center [780, 171] width 174 height 13
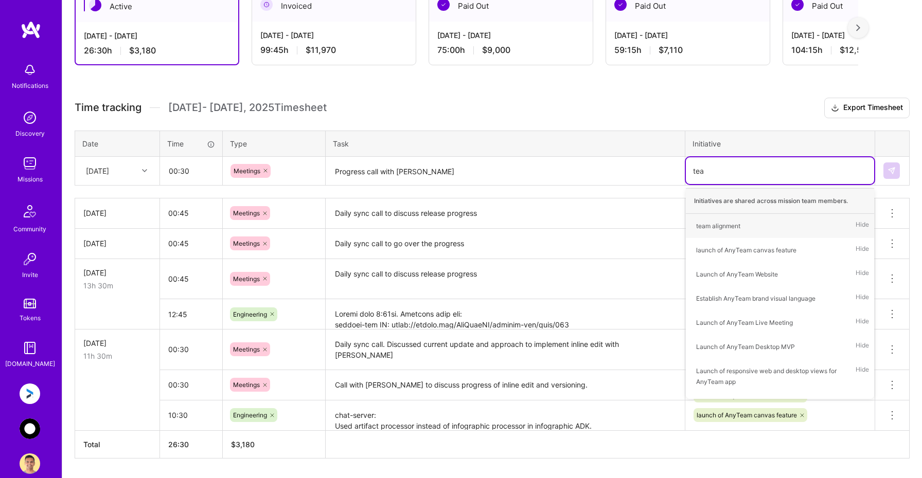
type input "team"
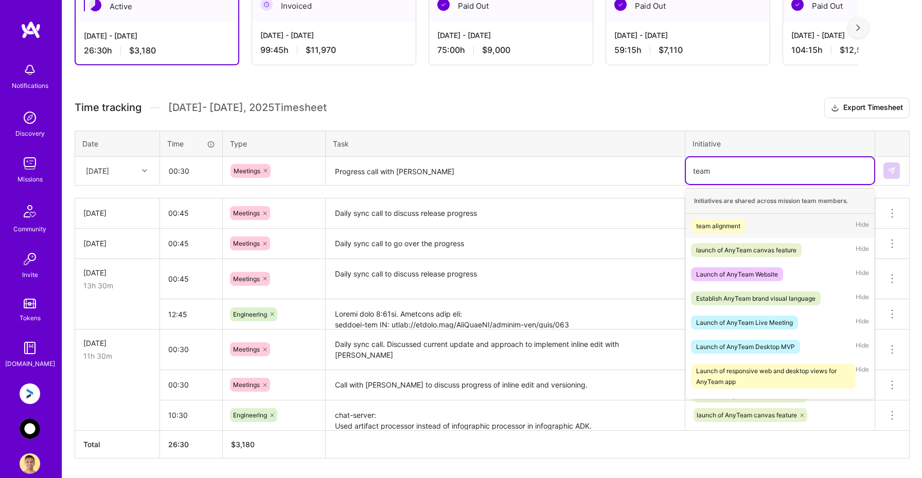
click at [711, 225] on div "team alignment" at bounding box center [718, 226] width 44 height 11
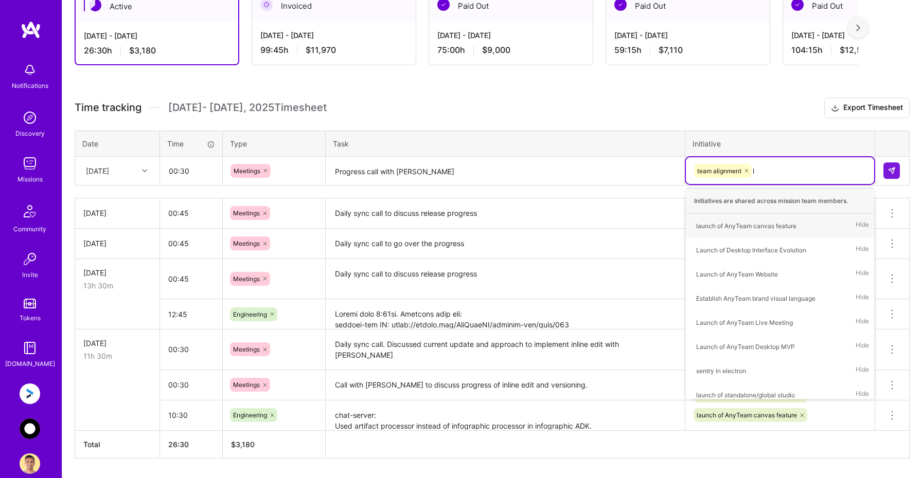
type input "la"
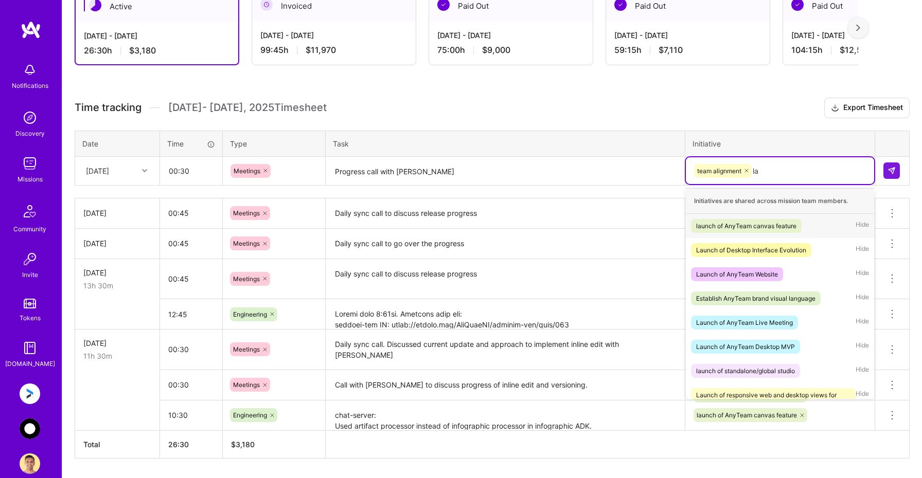
click at [711, 226] on div "launch of AnyTeam canvas feature" at bounding box center [746, 226] width 100 height 11
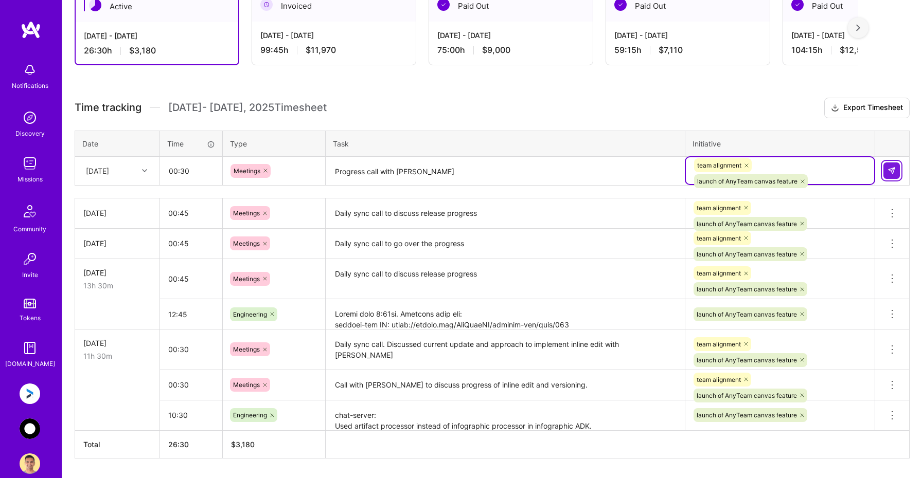
click at [888, 170] on img at bounding box center [891, 171] width 8 height 8
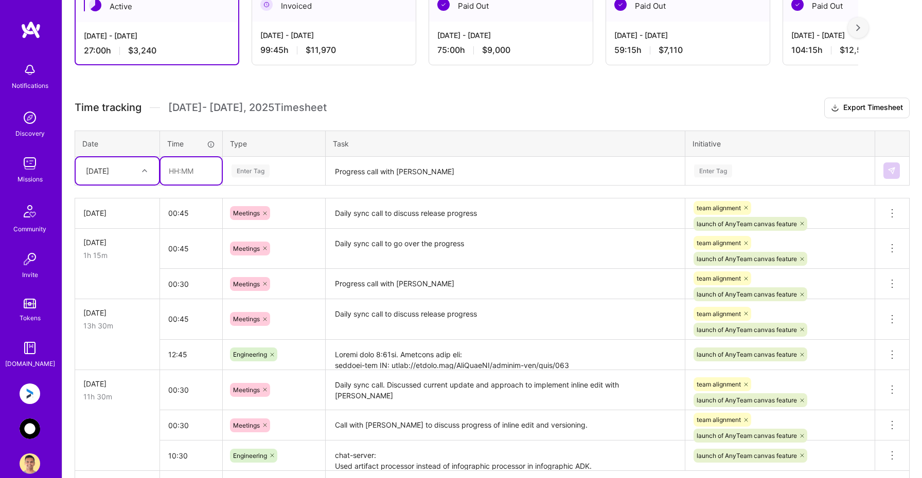
click at [188, 163] on input "text" at bounding box center [190, 170] width 61 height 27
type input "06:45"
click at [253, 164] on div "Enter Tag" at bounding box center [273, 170] width 101 height 27
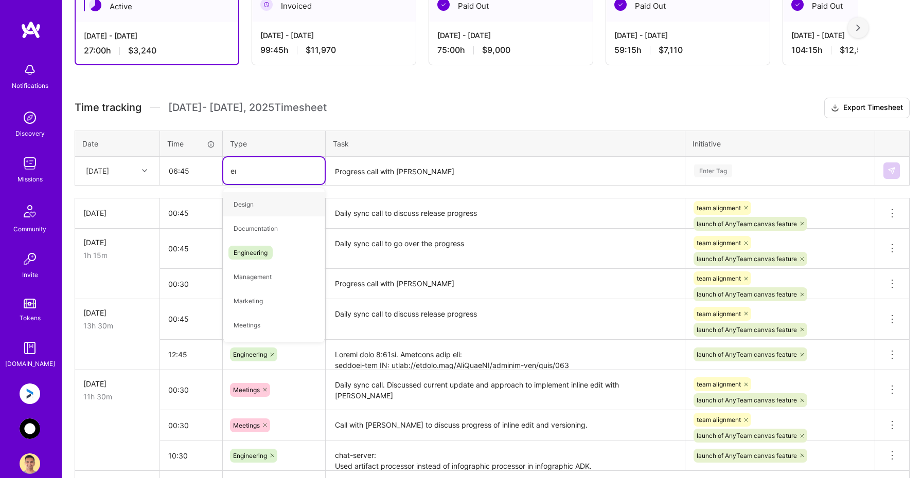
type input "eng"
click at [260, 202] on span "Engineering" at bounding box center [250, 205] width 44 height 14
click at [373, 167] on textarea "Progress call with [PERSON_NAME]" at bounding box center [505, 171] width 357 height 27
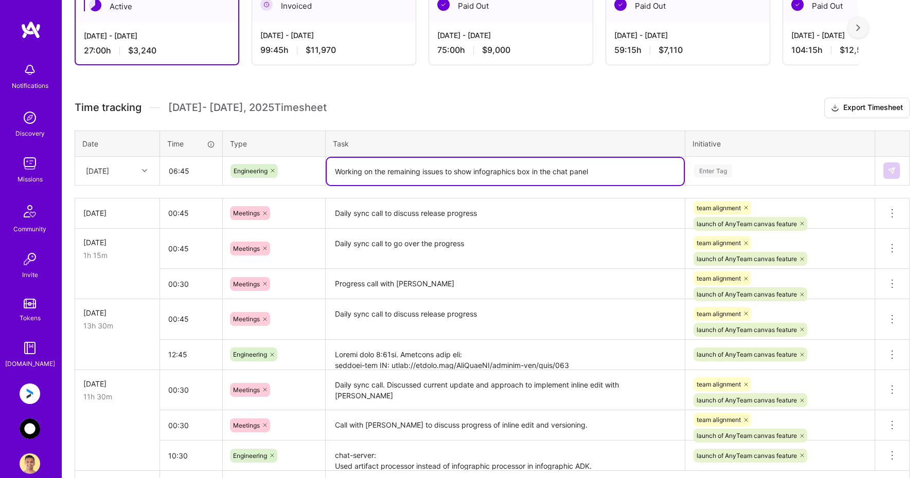
type textarea "Working on the remaining issues to show infographics box in the chat panel"
click at [731, 173] on div "Enter Tag" at bounding box center [713, 171] width 38 height 16
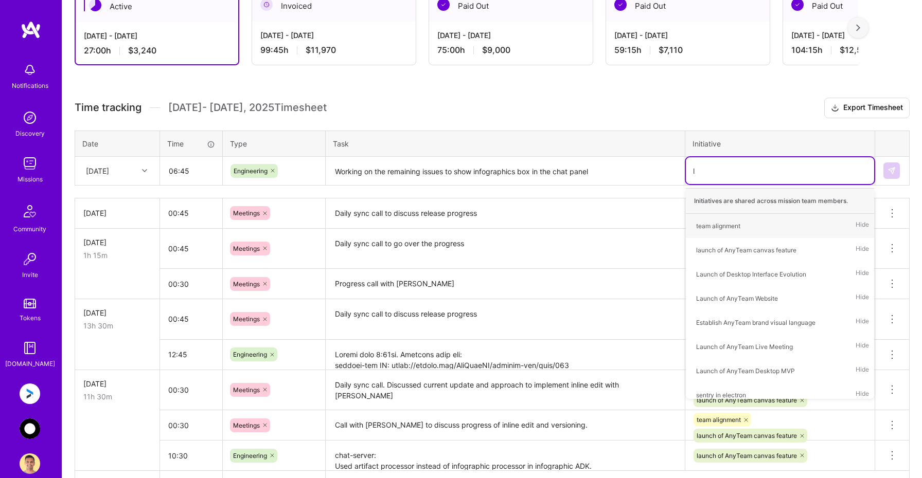
type input "la"
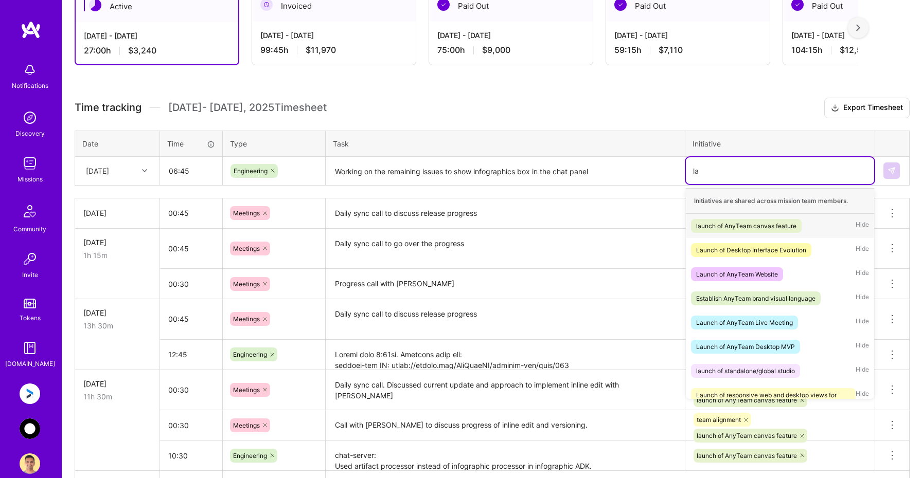
click at [708, 225] on div "launch of AnyTeam canvas feature" at bounding box center [746, 226] width 100 height 11
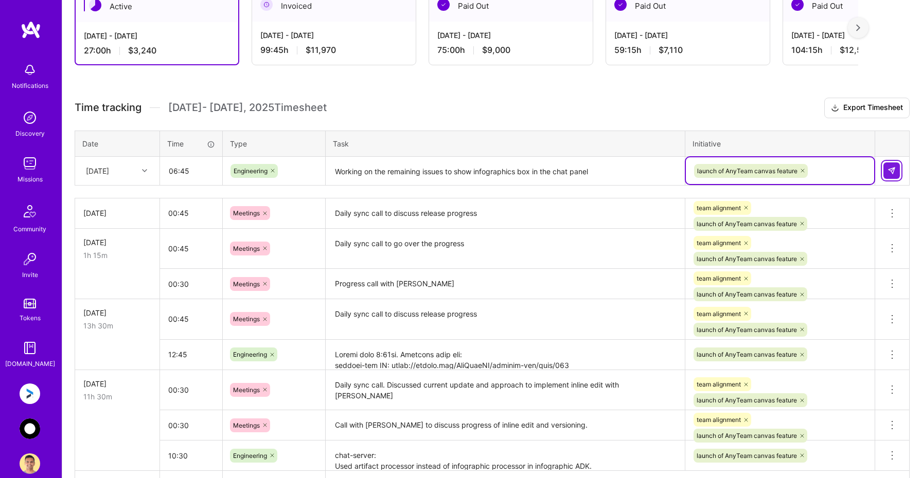
click at [886, 174] on button at bounding box center [891, 171] width 16 height 16
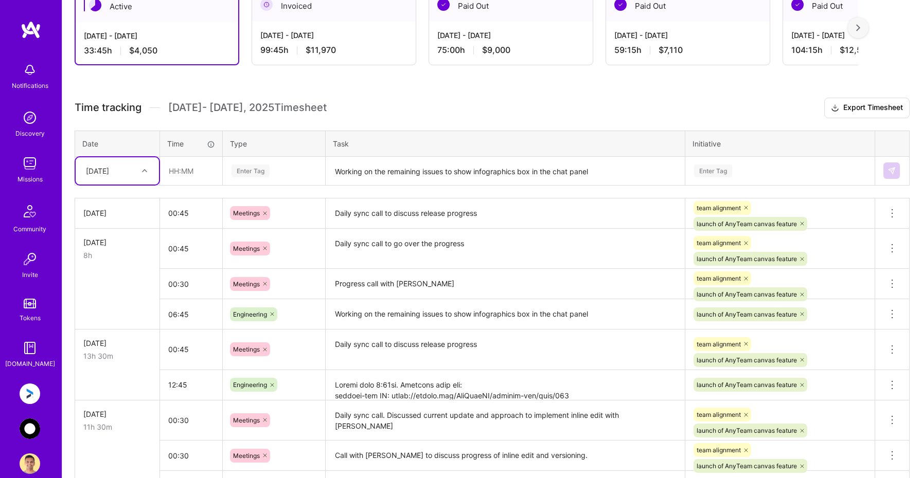
click at [137, 172] on div "[DATE]" at bounding box center [109, 171] width 57 height 17
click at [115, 257] on div "[DATE]" at bounding box center [117, 257] width 83 height 19
click at [178, 169] on input "text" at bounding box center [190, 170] width 61 height 27
type input "07:15"
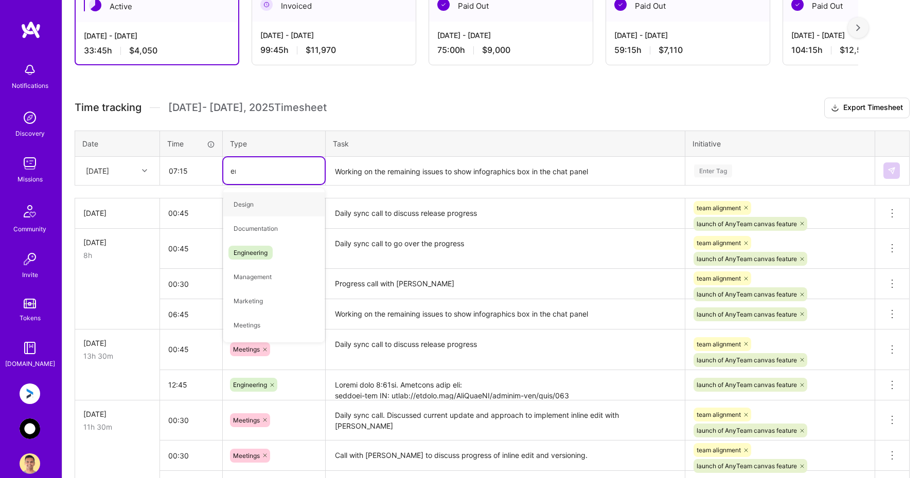
type input "eng"
click at [293, 201] on div "Engineering" at bounding box center [273, 204] width 101 height 24
click at [372, 167] on textarea "Working on the remaining issues to show infographics box in the chat panel" at bounding box center [505, 171] width 357 height 27
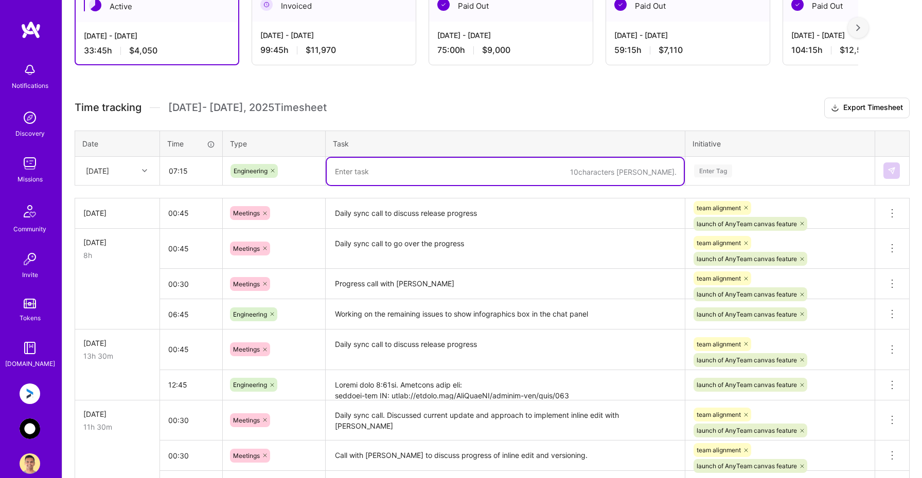
paste textarea "Cannot generate artifacts unless explicitly in artifact mode I will test this i…"
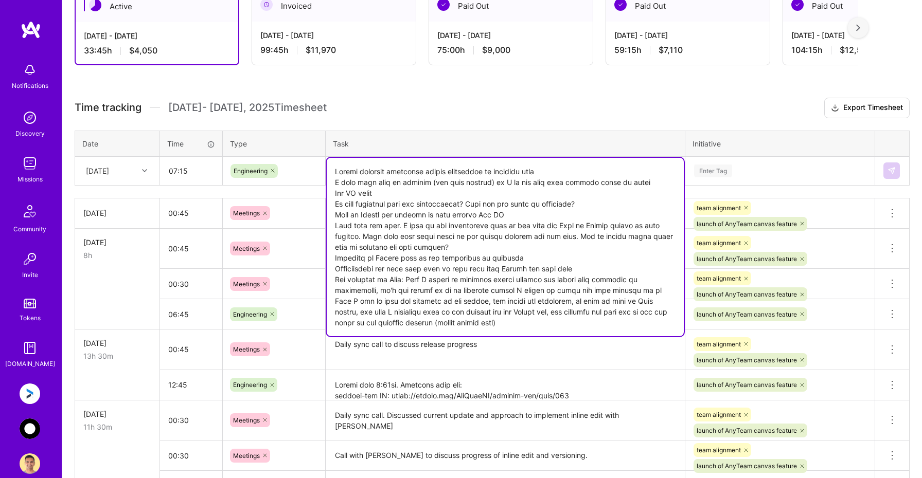
click at [336, 168] on textarea at bounding box center [505, 247] width 357 height 178
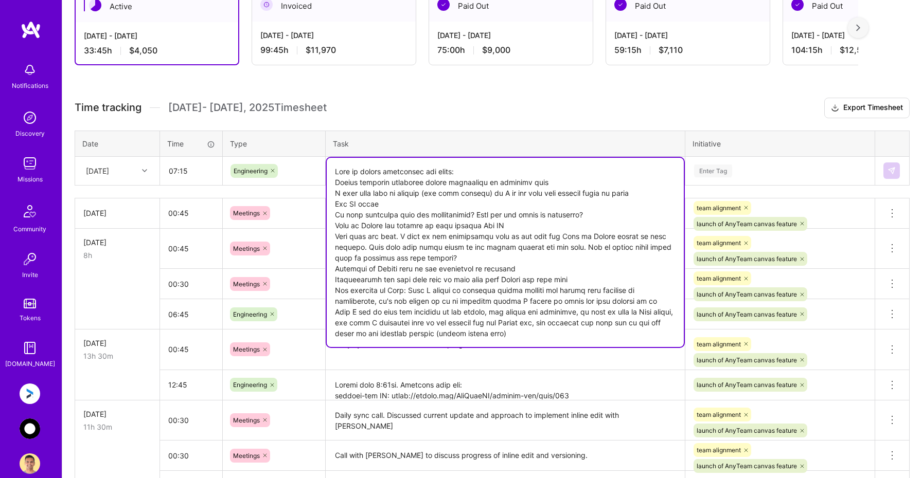
type textarea "List of issues identified and fixed: Cannot generate artifacts unless explicitl…"
click at [736, 169] on div "Enter Tag" at bounding box center [780, 171] width 174 height 13
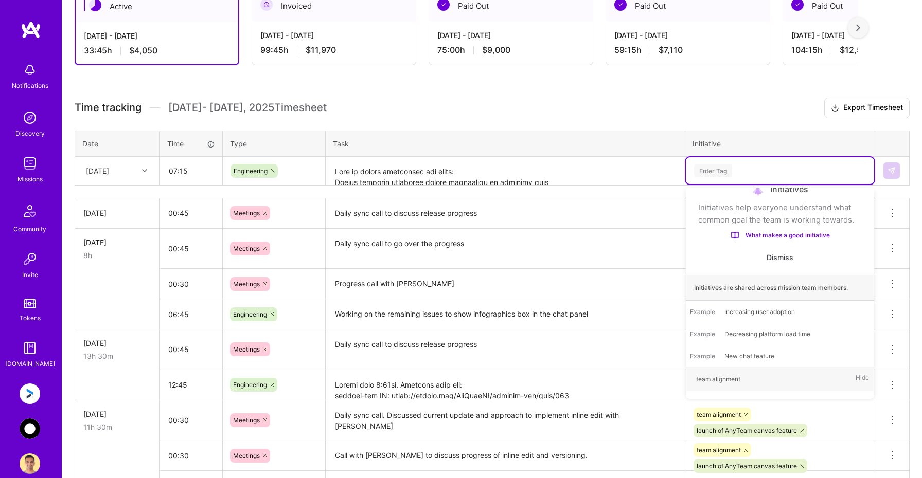
type input "l"
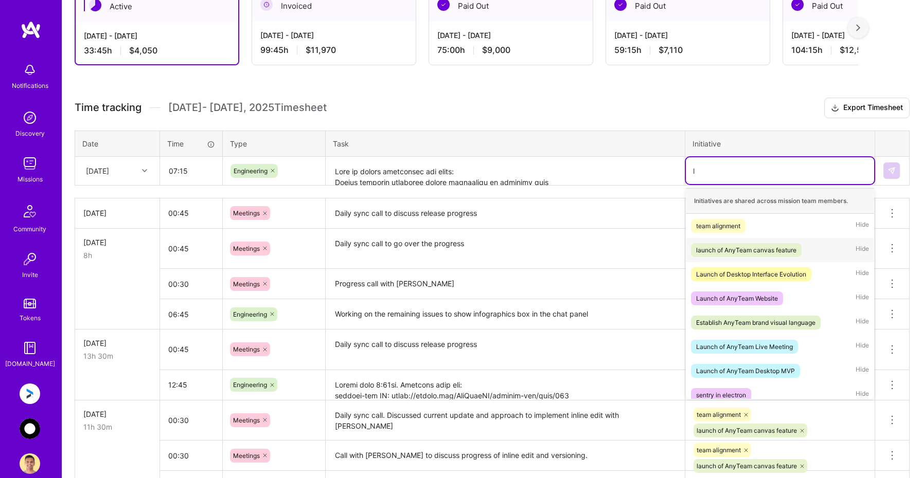
click at [739, 252] on div "launch of AnyTeam canvas feature" at bounding box center [746, 250] width 100 height 11
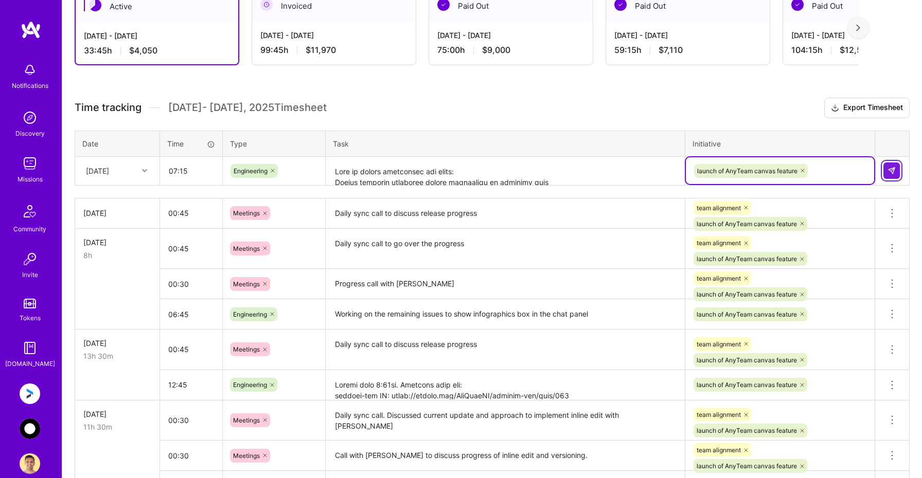
click at [894, 168] on img at bounding box center [891, 171] width 8 height 8
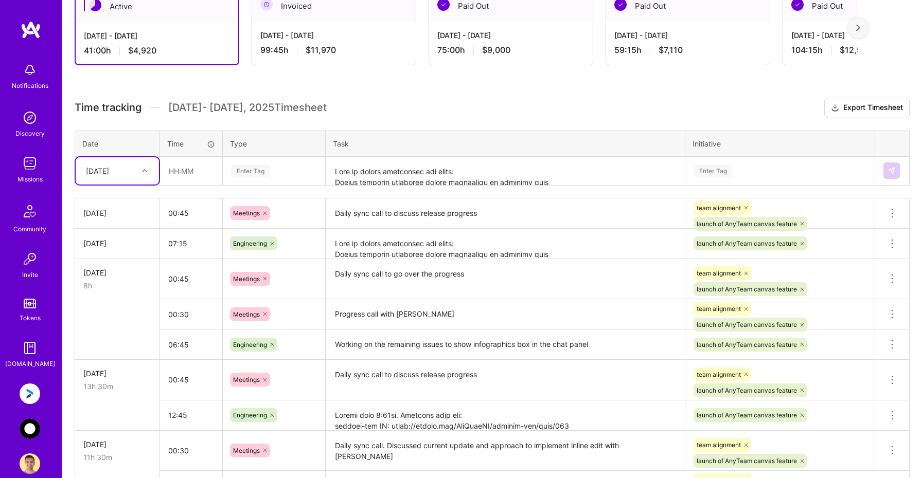
click at [457, 244] on textarea at bounding box center [505, 244] width 357 height 28
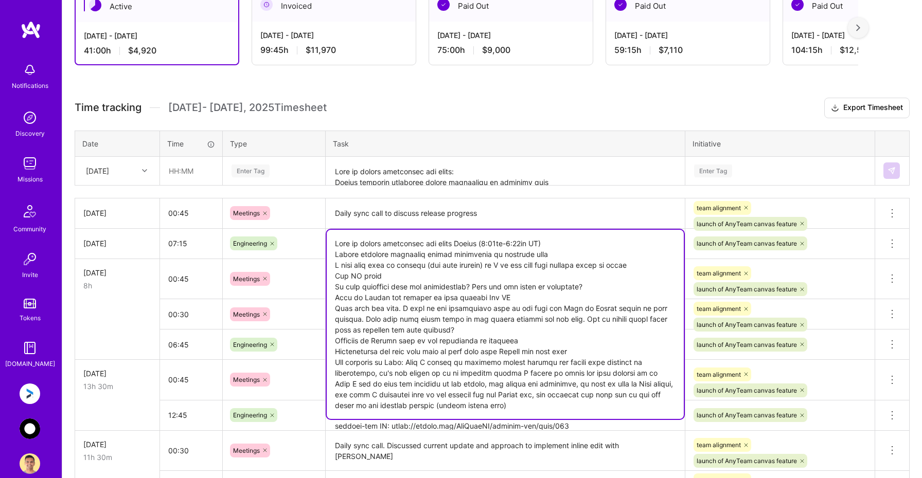
type textarea "List of issues identified and fixed [DATE] (7:30pm-2:45am PT) Cannot generate a…"
click at [683, 104] on h3 "Time tracking [DATE] - [DATE] Timesheet Export Timesheet" at bounding box center [492, 108] width 835 height 21
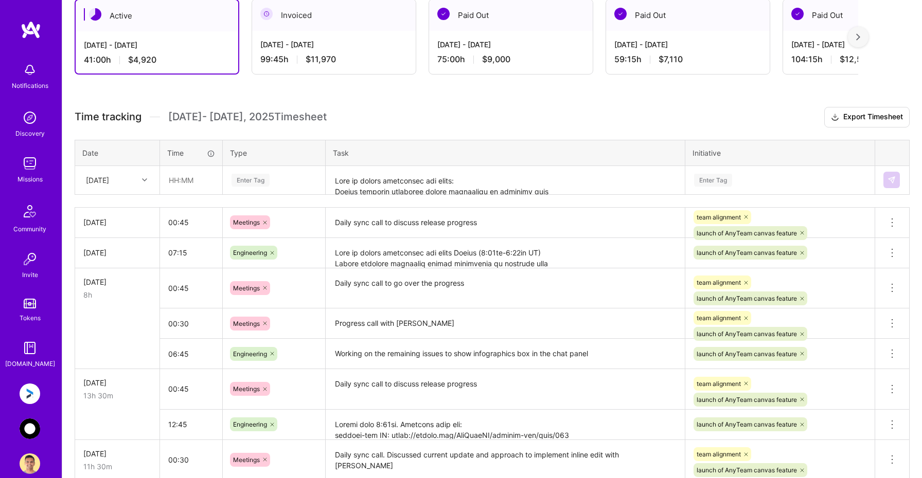
scroll to position [189, 0]
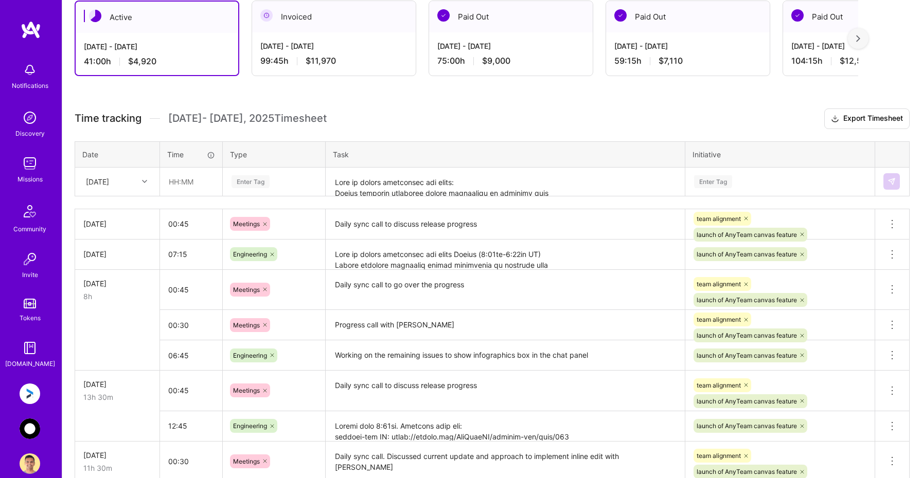
click at [129, 180] on div "[DATE]" at bounding box center [109, 181] width 57 height 17
click at [120, 288] on div "[DATE]" at bounding box center [117, 287] width 83 height 19
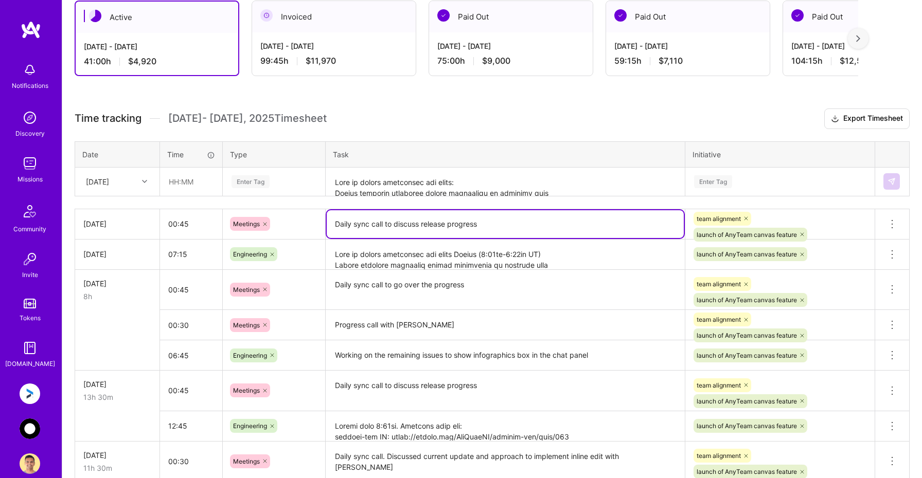
drag, startPoint x: 335, startPoint y: 222, endPoint x: 500, endPoint y: 221, distance: 165.6
click at [500, 221] on textarea "Daily sync call to discuss release progress" at bounding box center [505, 224] width 357 height 28
click at [193, 184] on input "text" at bounding box center [190, 181] width 61 height 27
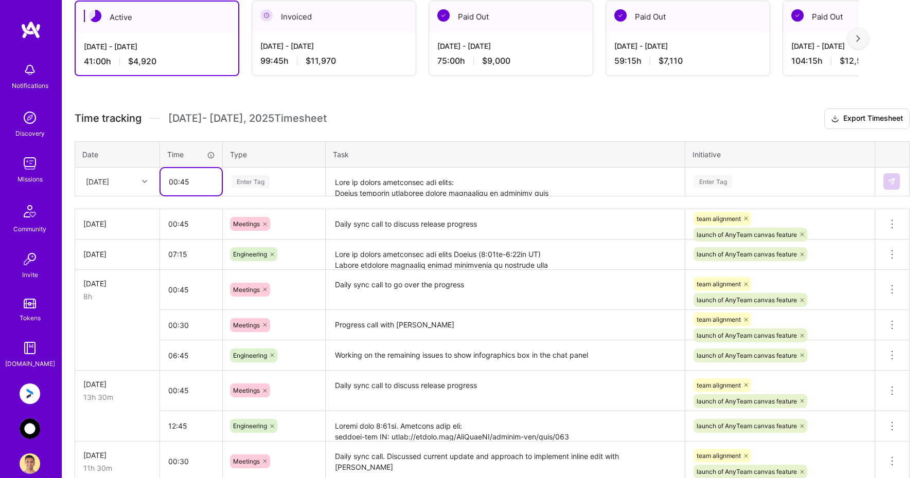
type input "00:45"
click at [256, 178] on div "Enter Tag" at bounding box center [250, 182] width 38 height 16
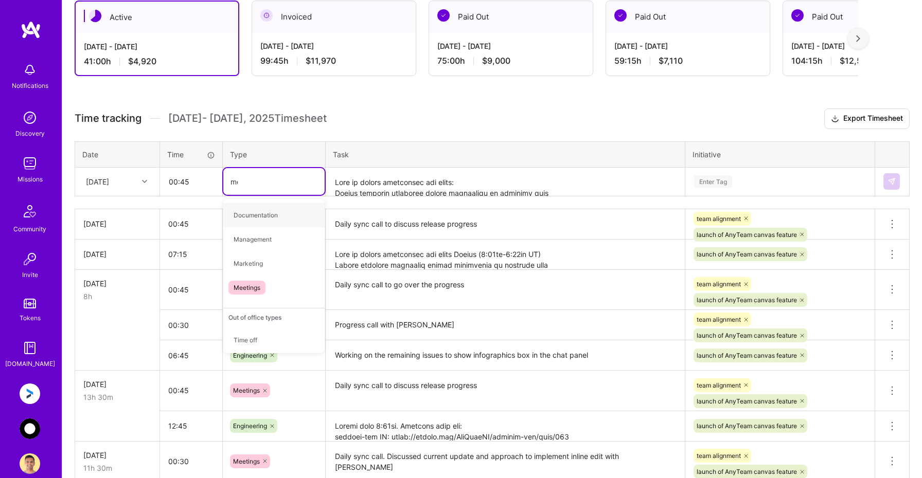
type input "mee"
click at [251, 214] on span "Meetings" at bounding box center [246, 215] width 37 height 14
click at [365, 189] on textarea at bounding box center [505, 182] width 357 height 27
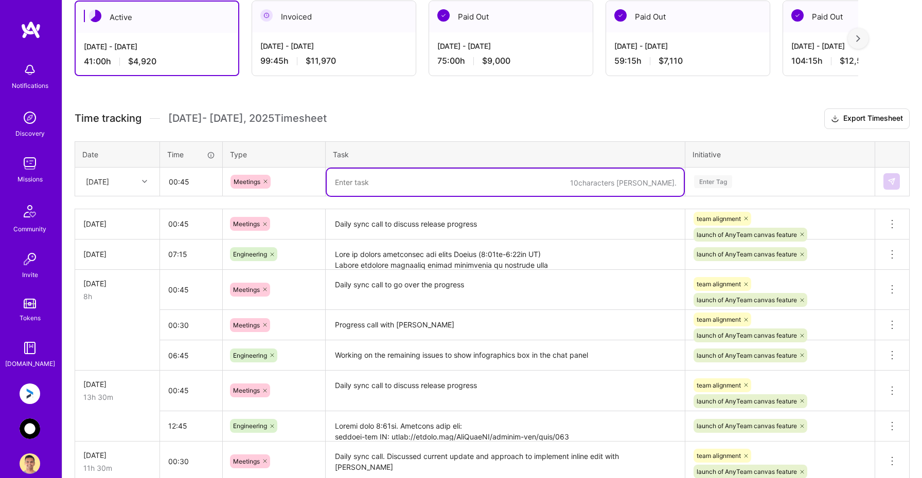
paste textarea "Daily sync call to discuss release progress"
type textarea "Daily sync call to discuss release progress"
click at [720, 181] on div "Enter Tag" at bounding box center [713, 182] width 38 height 16
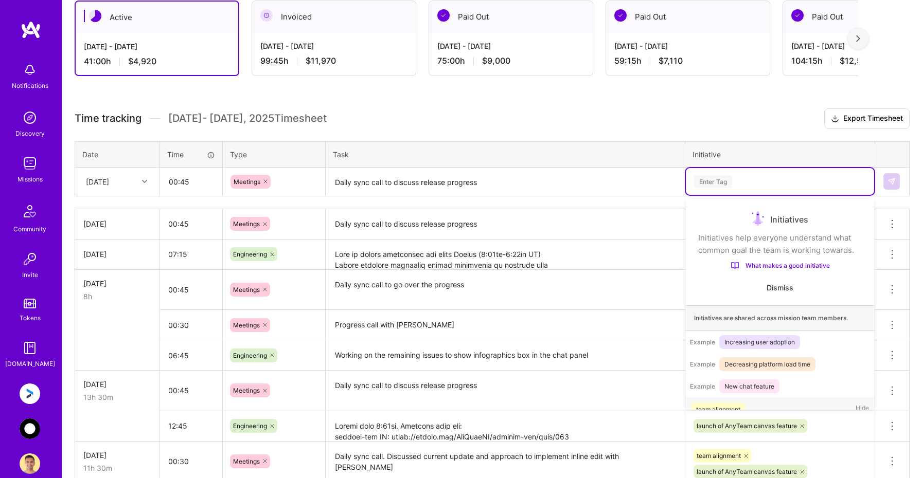
scroll to position [20, 0]
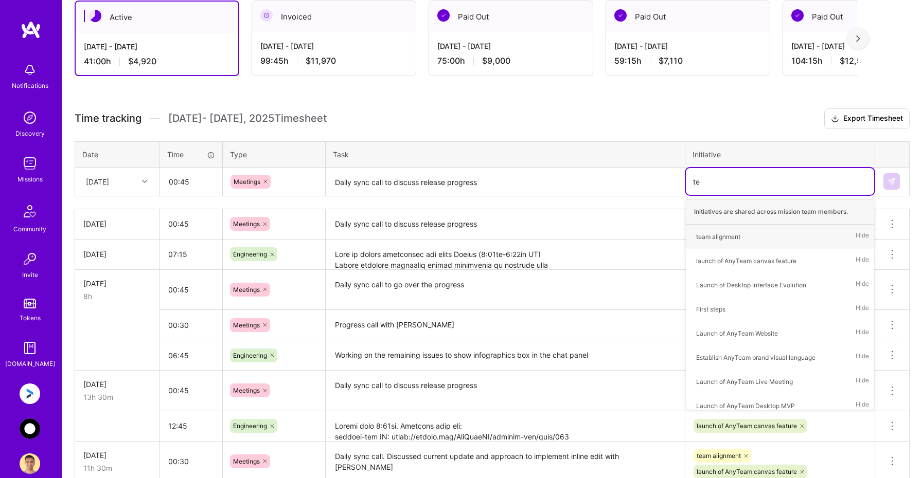
type input "tea"
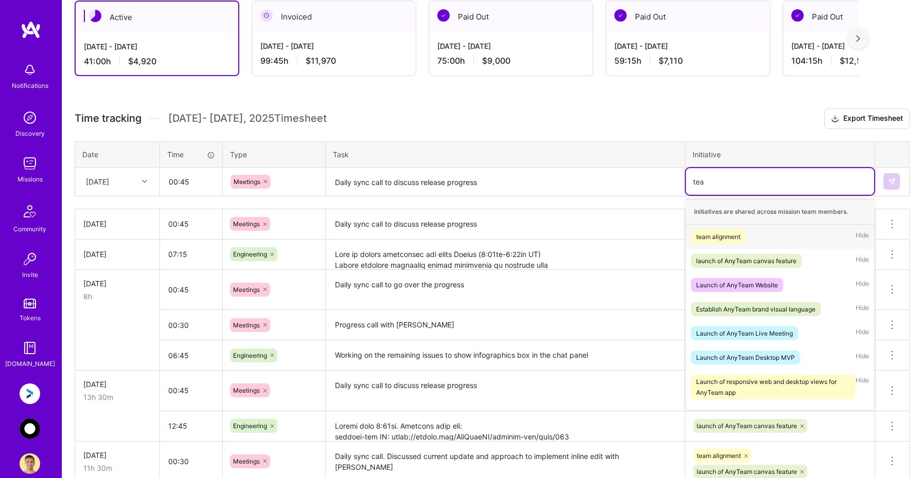
click at [708, 234] on div "team alignment" at bounding box center [718, 236] width 44 height 11
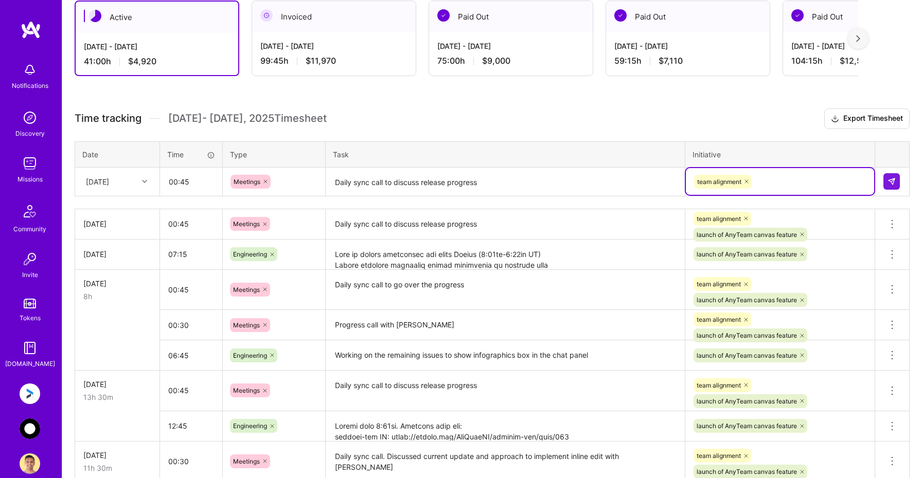
type input "l"
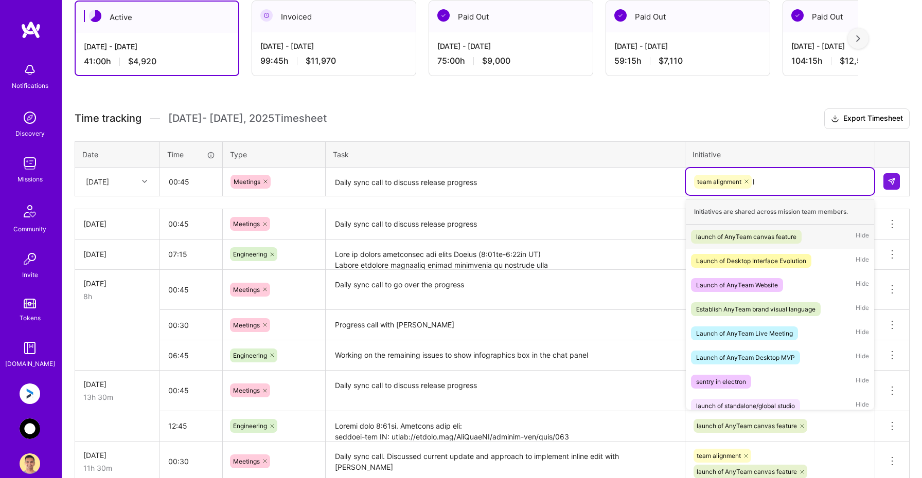
click at [713, 235] on div "launch of AnyTeam canvas feature" at bounding box center [746, 236] width 100 height 11
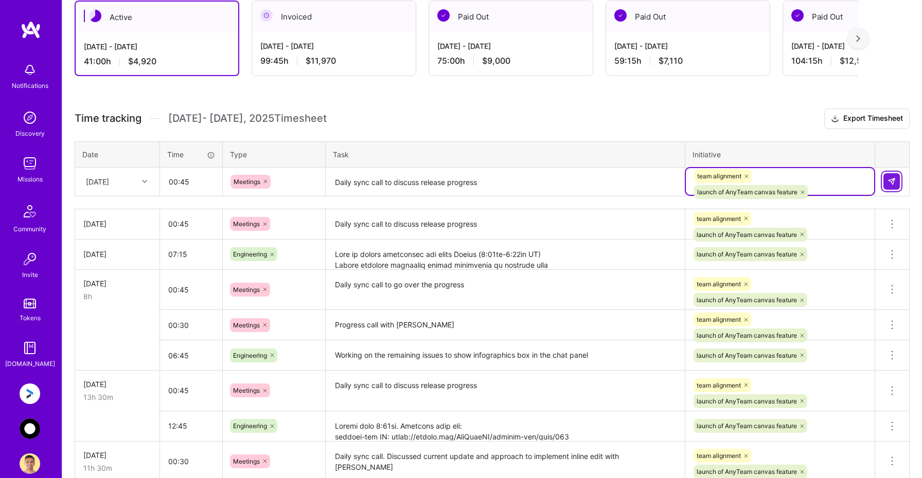
click at [890, 181] on img at bounding box center [891, 181] width 8 height 8
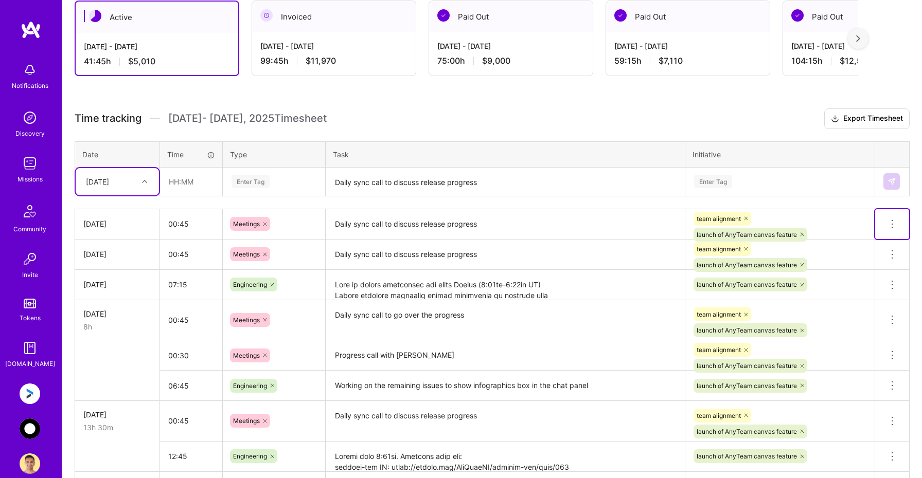
click at [892, 223] on icon at bounding box center [892, 224] width 12 height 12
click at [871, 243] on button "Delete row" at bounding box center [866, 241] width 53 height 25
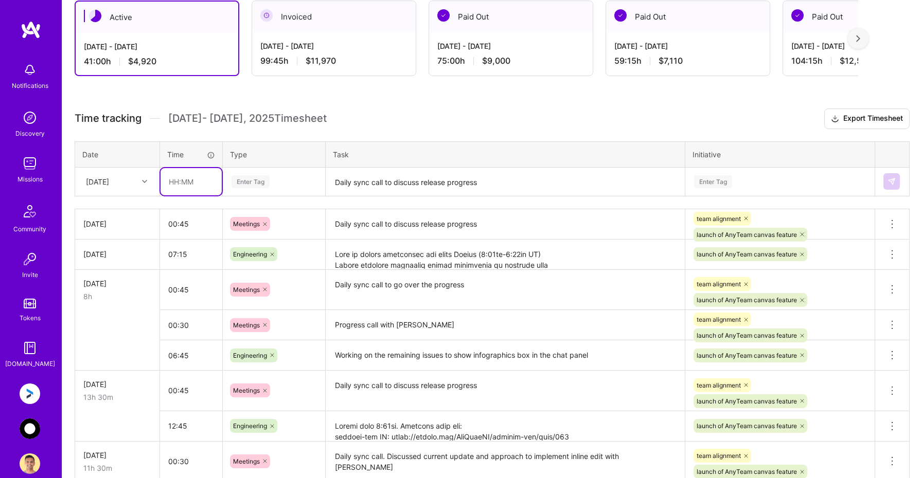
click at [196, 178] on input "text" at bounding box center [190, 181] width 61 height 27
click at [258, 171] on div "Enter Tag" at bounding box center [273, 181] width 101 height 27
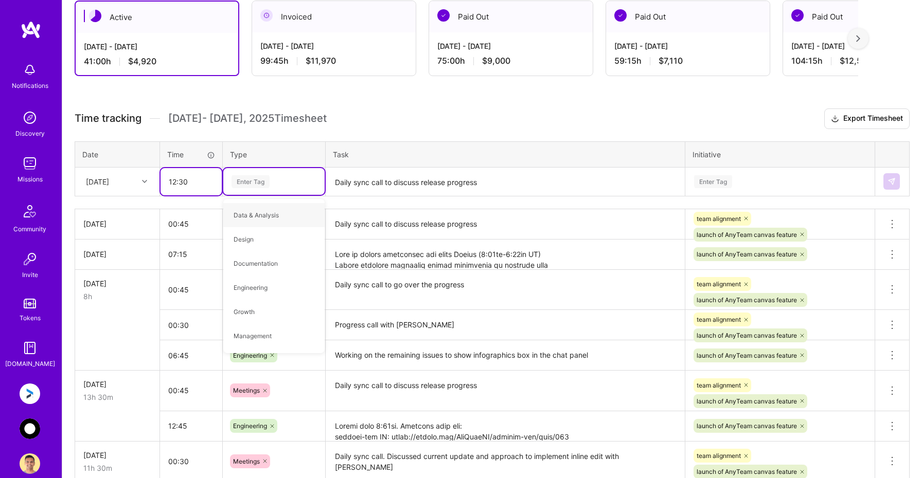
click at [176, 181] on input "12:30" at bounding box center [190, 181] width 61 height 27
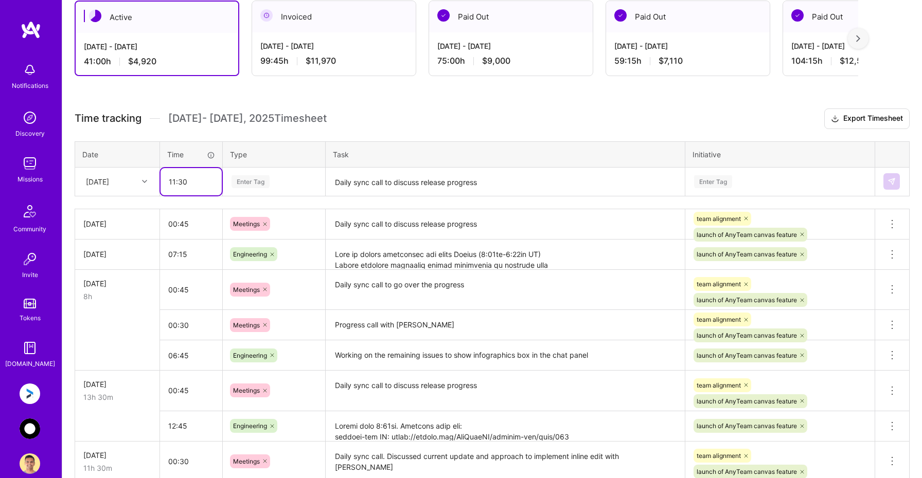
type input "11:30"
click at [255, 176] on div "Enter Tag" at bounding box center [250, 182] width 38 height 16
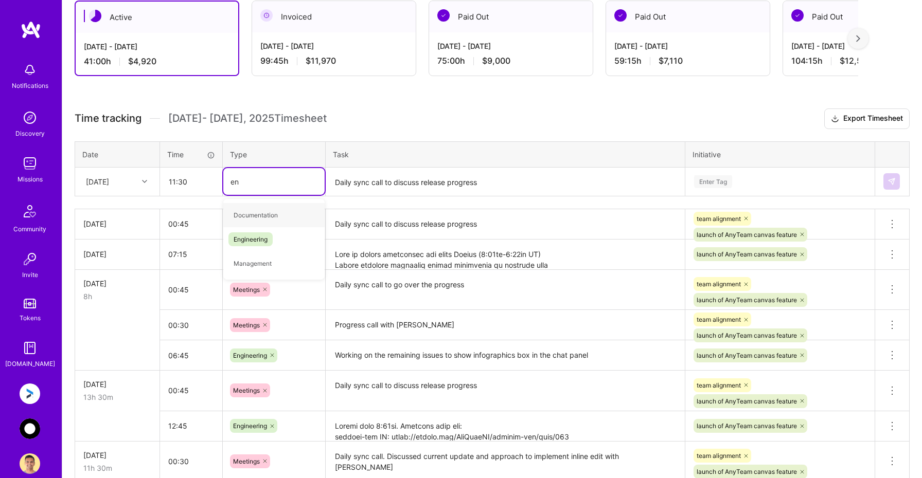
type input "eng"
click at [252, 213] on span "Engineering" at bounding box center [250, 215] width 44 height 14
click at [352, 178] on textarea "Daily sync call to discuss release progress" at bounding box center [505, 182] width 357 height 27
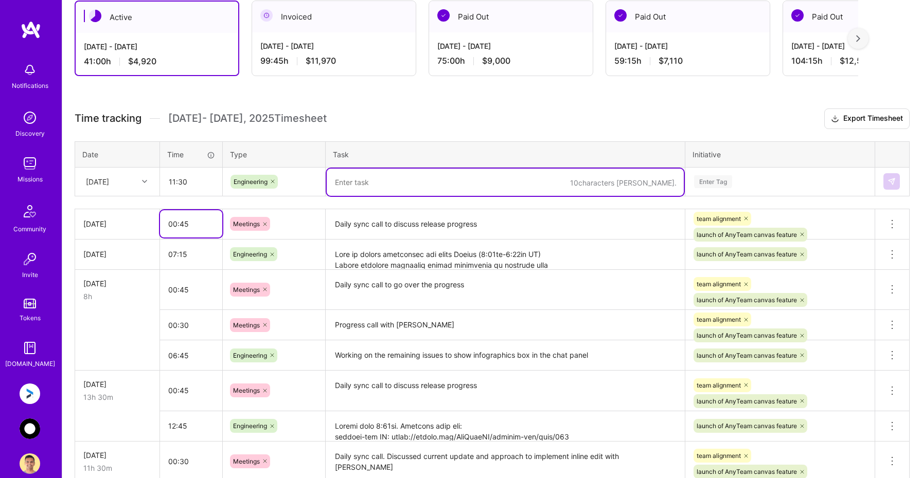
click at [177, 223] on input "00:45" at bounding box center [191, 223] width 62 height 27
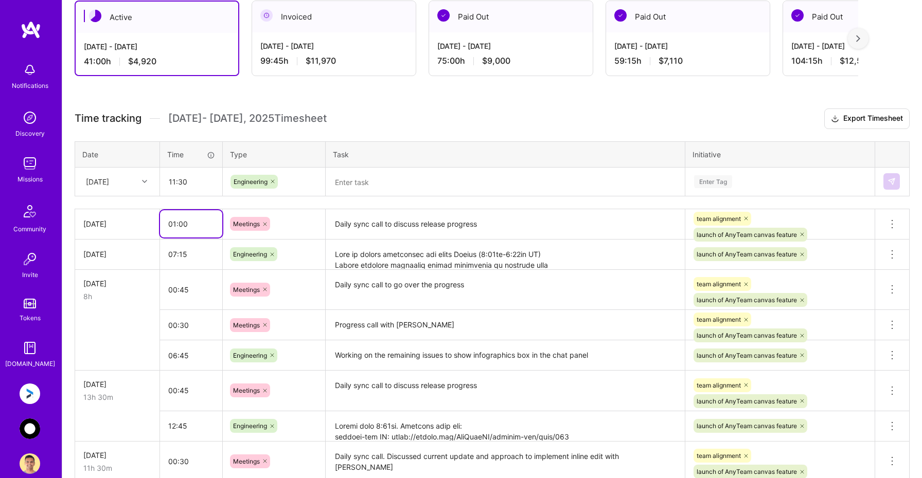
type input "01:00"
click at [207, 180] on input "11:30" at bounding box center [190, 181] width 61 height 27
click at [369, 181] on textarea at bounding box center [505, 182] width 357 height 27
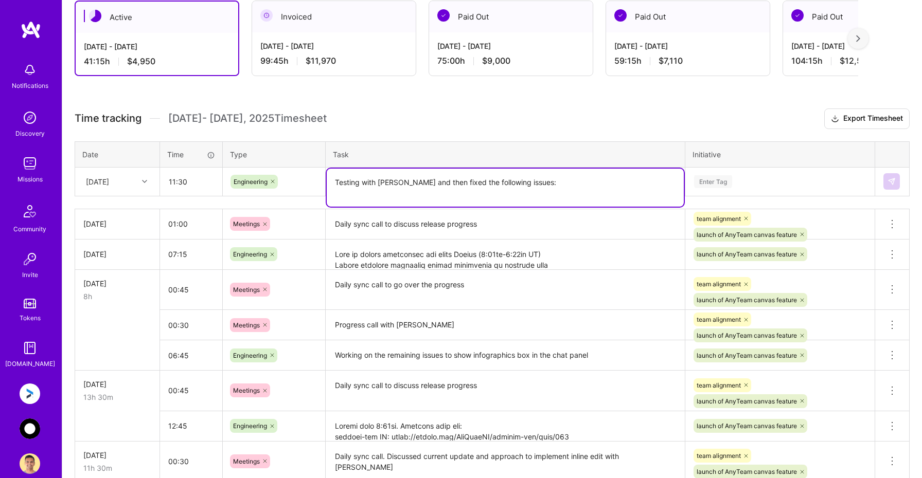
paste textarea "429 limit errors: We should use vertex-ai and not google Ai studio keys. Vertex…"
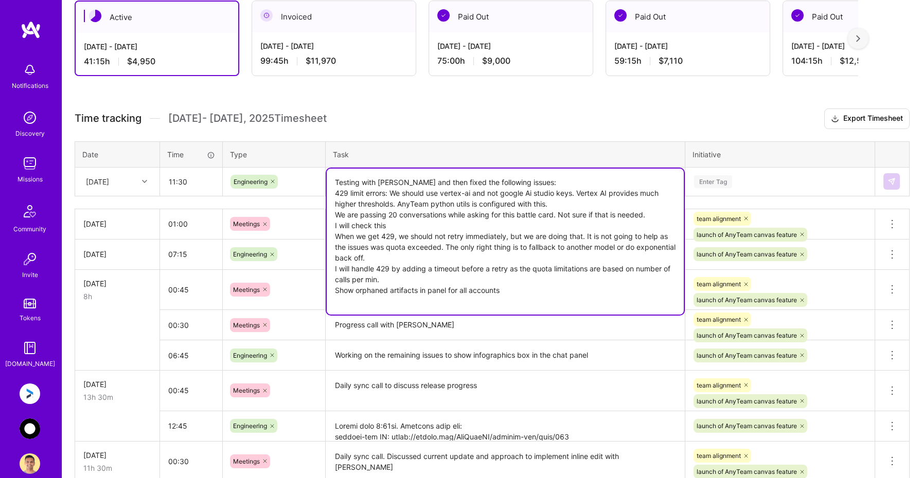
paste textarea "Account name taken as Appycodes when I generated battle card in [GEOGRAPHIC_DAT…"
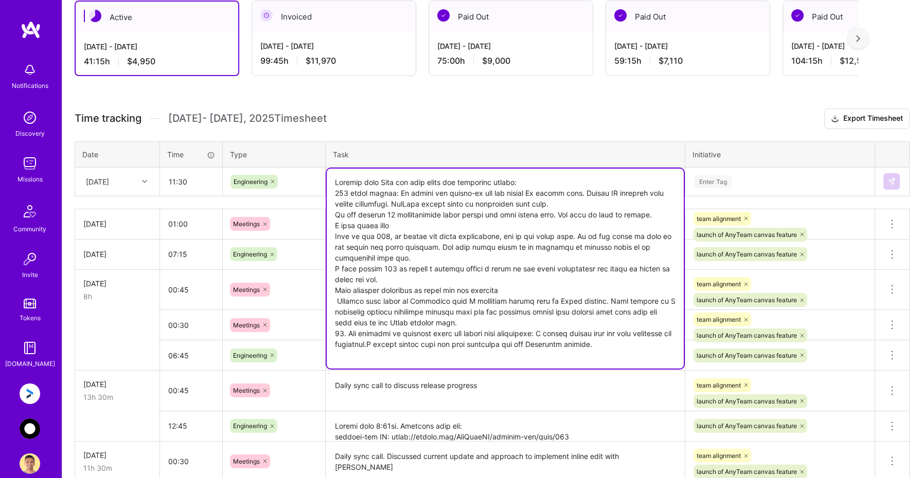
paste textarea "When on home screen, it should ask for account name while generating battle car…"
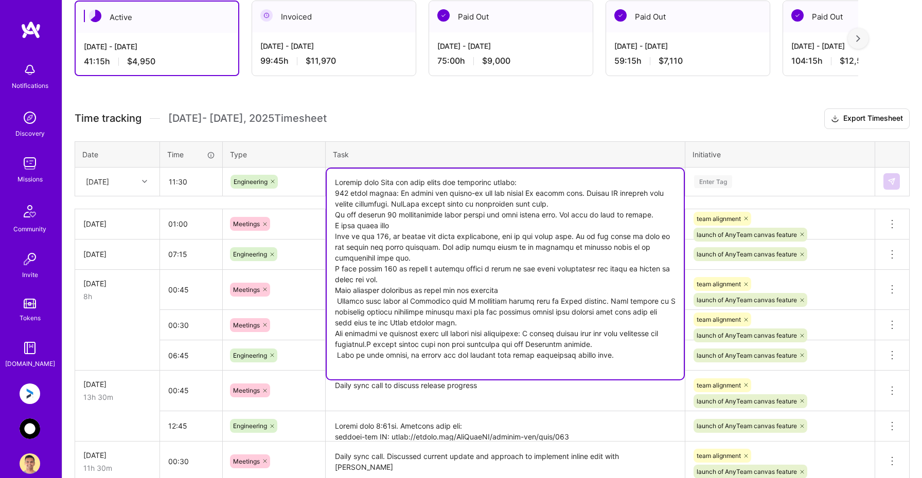
paste textarea "Generate other cards than battle card"
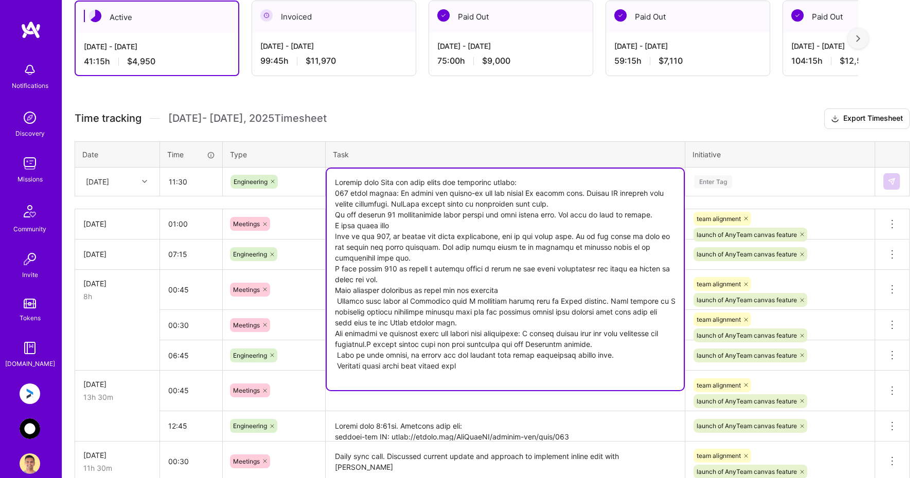
paste textarea "Whether artifact mode is ON or OFF, it should invoke the same prompt. Also move…"
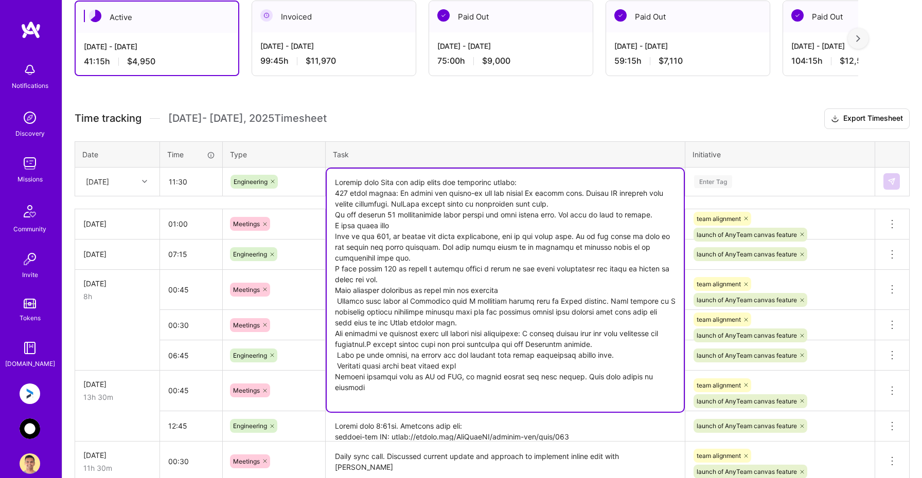
paste textarea "Add the templates for 13 cards"
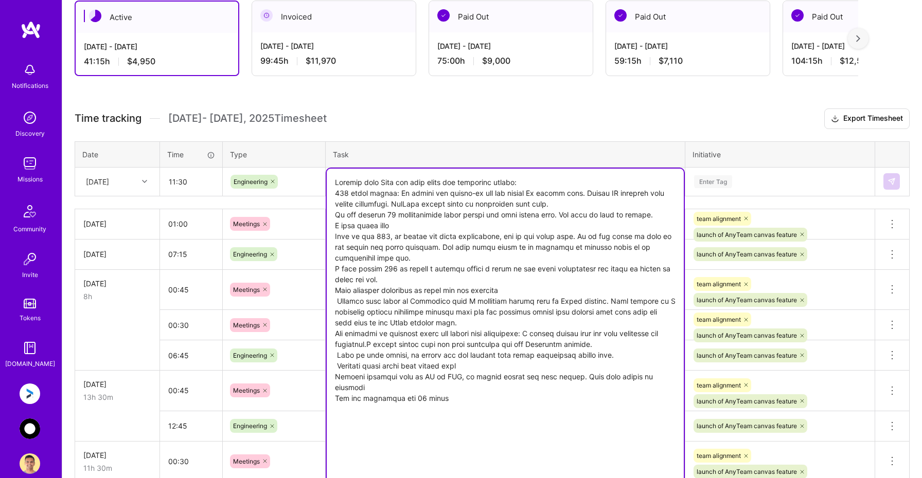
scroll to position [221, 0]
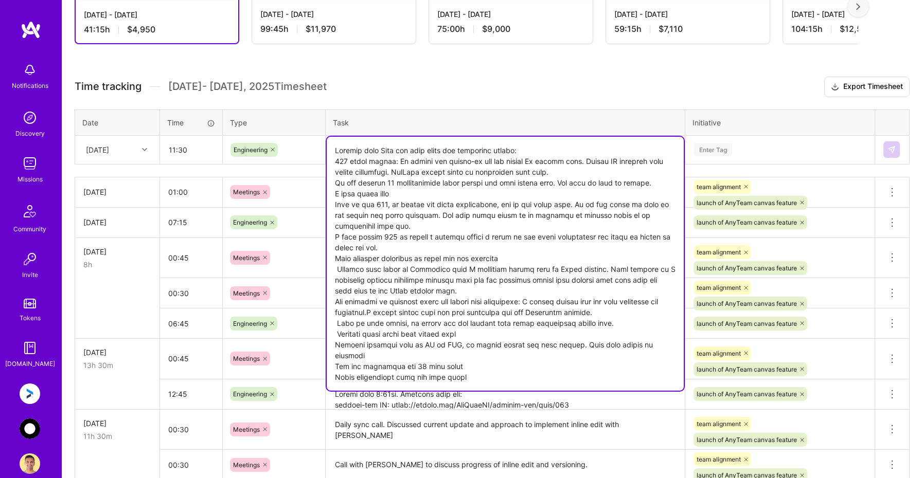
type textarea "Testing with [PERSON_NAME] and then fixed the following issues: 429 limit error…"
click at [812, 154] on div "Enter Tag" at bounding box center [780, 150] width 174 height 13
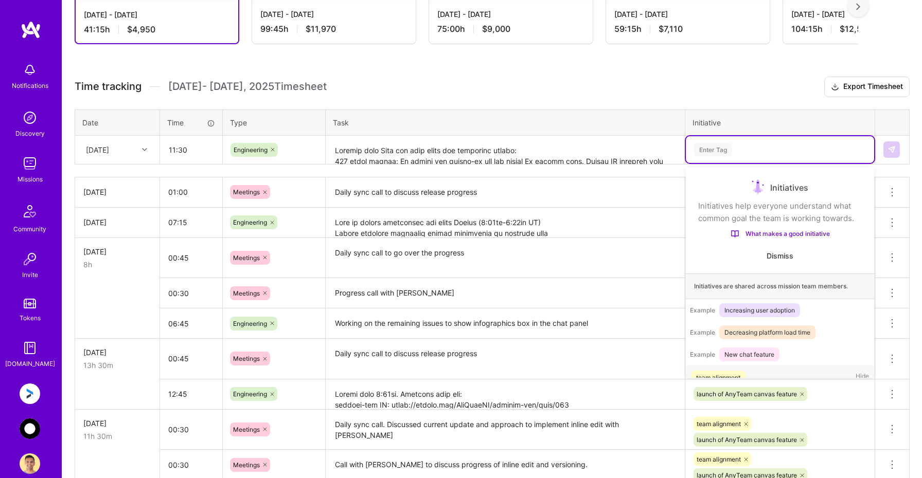
scroll to position [20, 0]
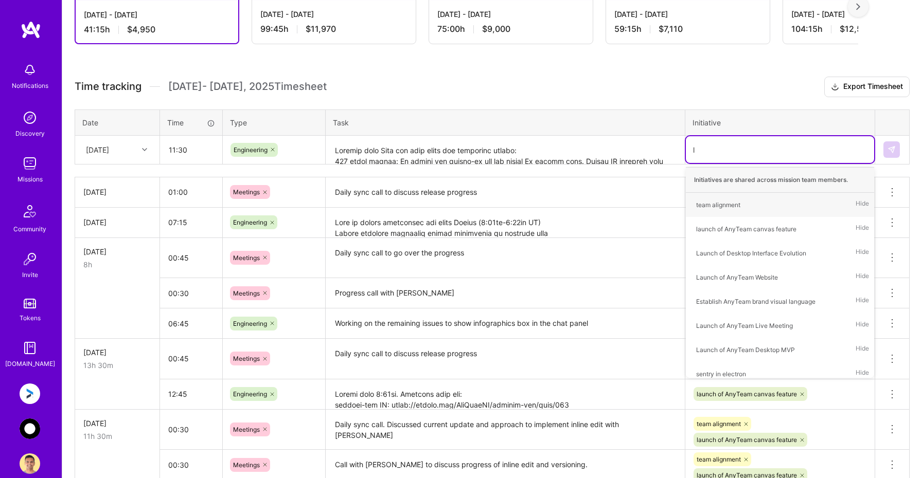
type input "la"
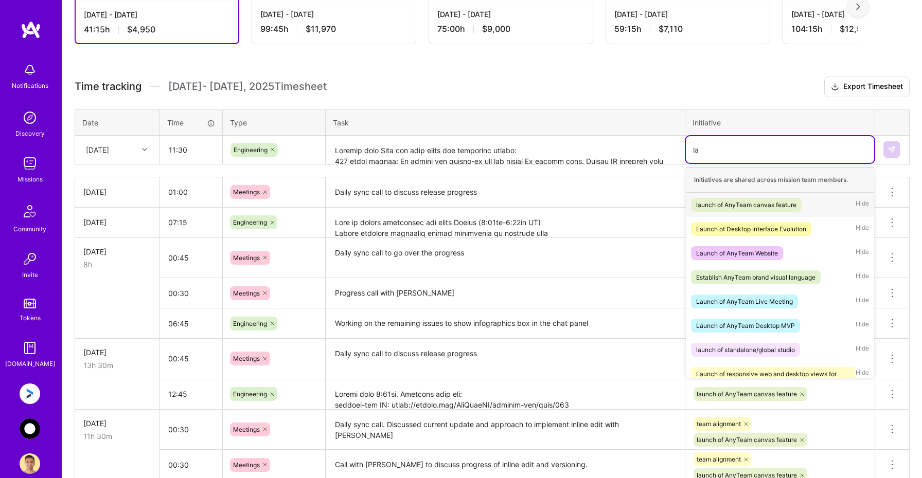
click at [770, 205] on div "launch of AnyTeam canvas feature" at bounding box center [746, 205] width 100 height 11
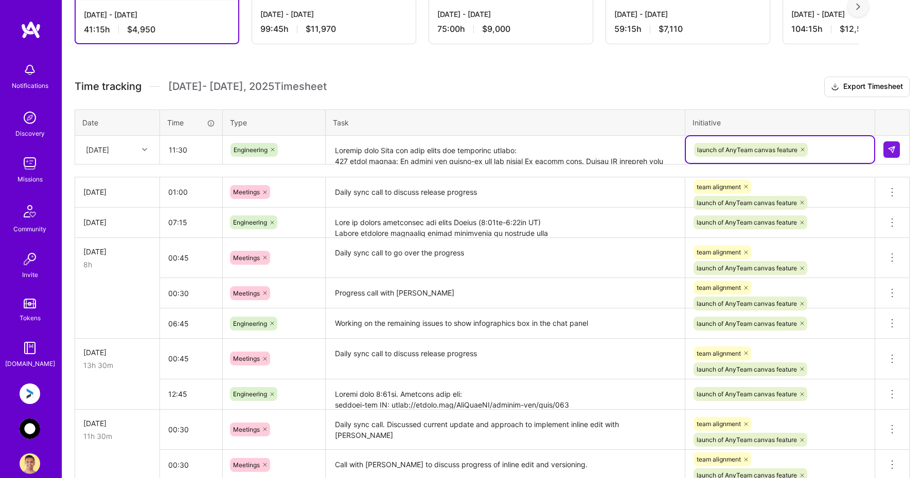
click at [575, 160] on textarea at bounding box center [505, 150] width 357 height 27
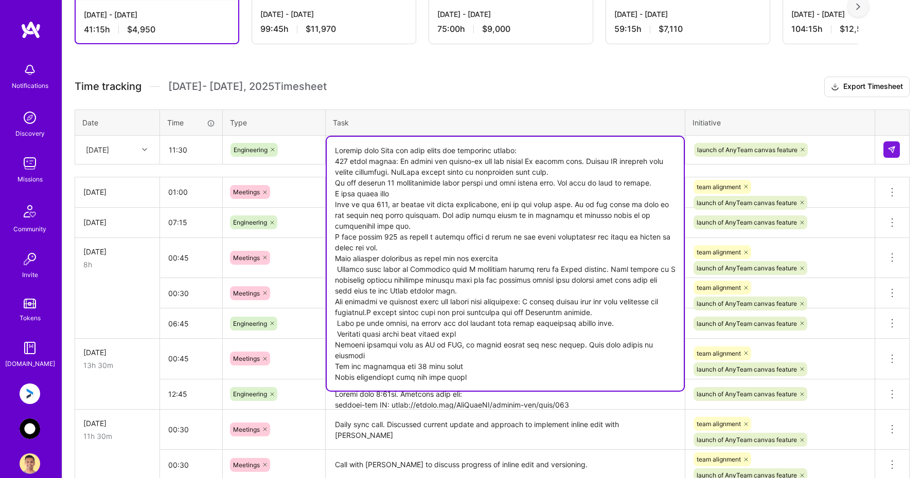
click at [479, 378] on textarea at bounding box center [505, 264] width 357 height 254
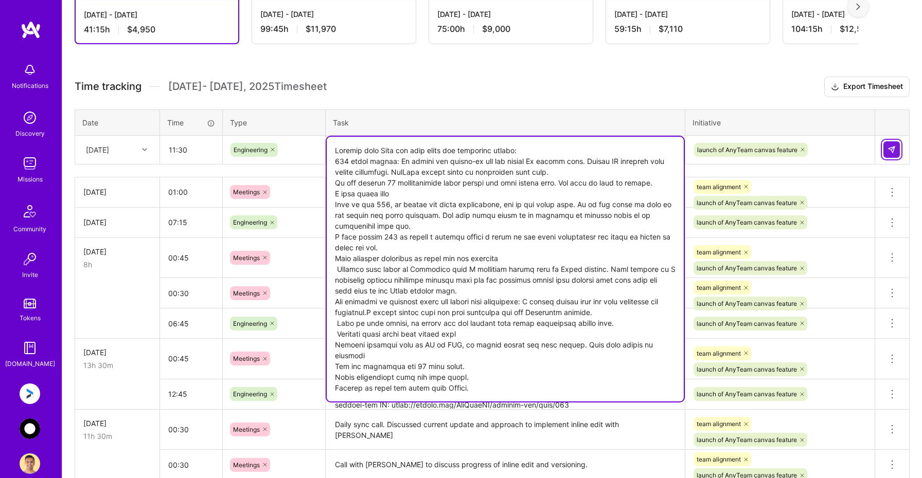
type textarea "Testing with [PERSON_NAME] and then fixed the following issues: 429 limit error…"
click at [888, 148] on img at bounding box center [891, 150] width 8 height 8
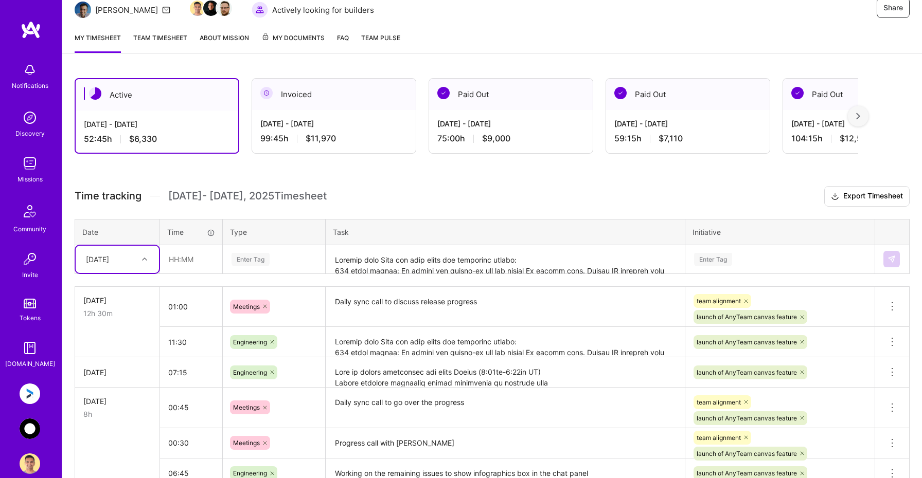
scroll to position [110, 0]
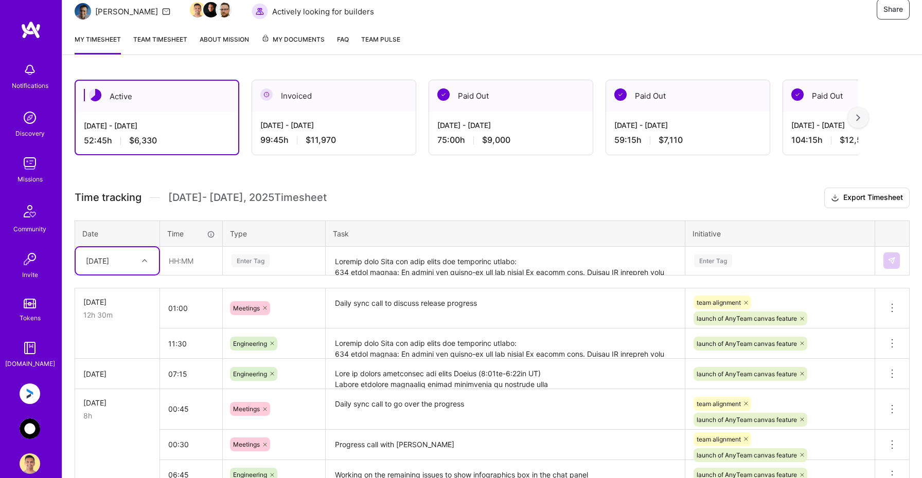
click at [32, 390] on img at bounding box center [30, 394] width 21 height 21
